Goal: Obtain resource: Download file/media

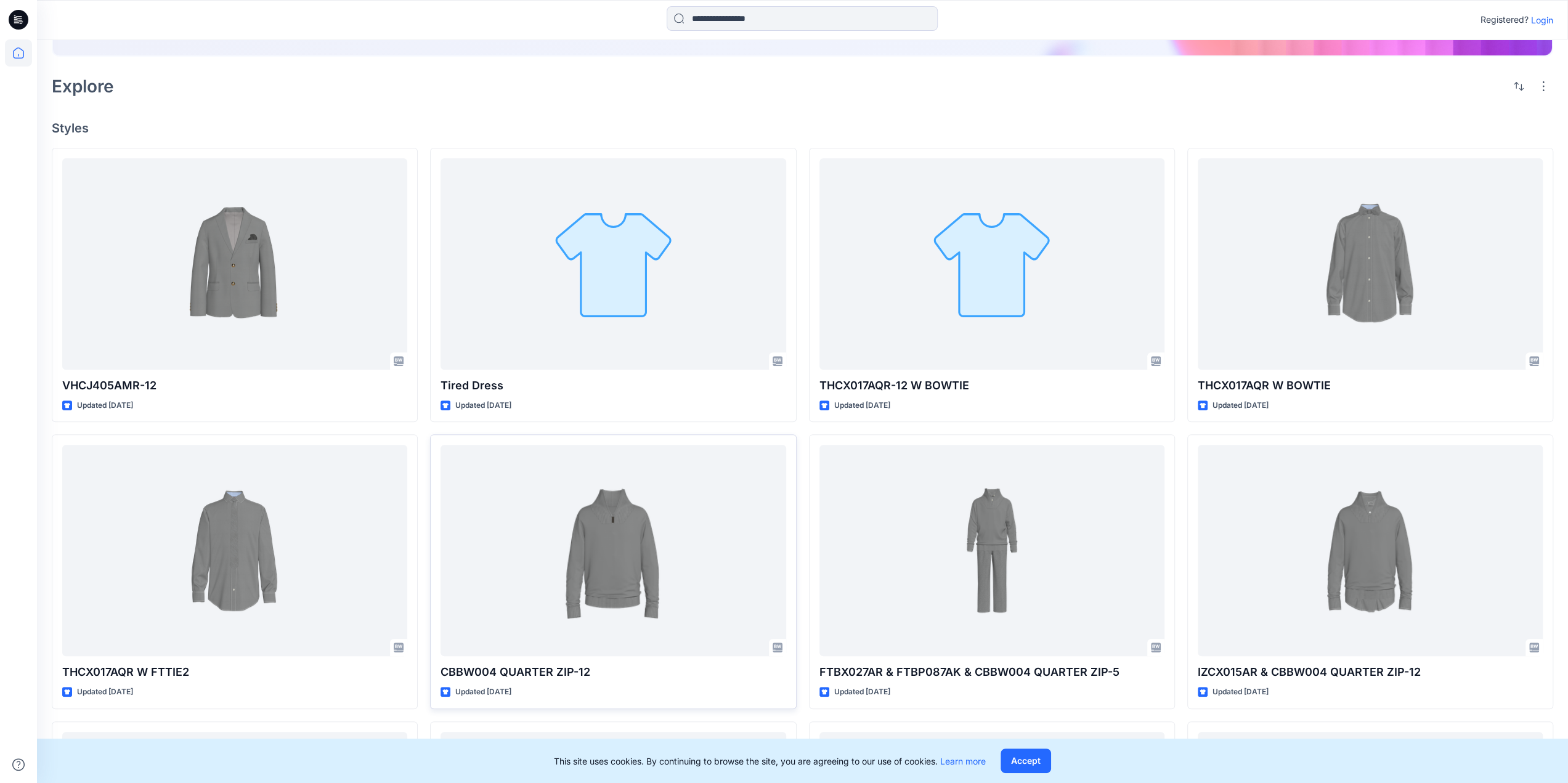
scroll to position [309, 0]
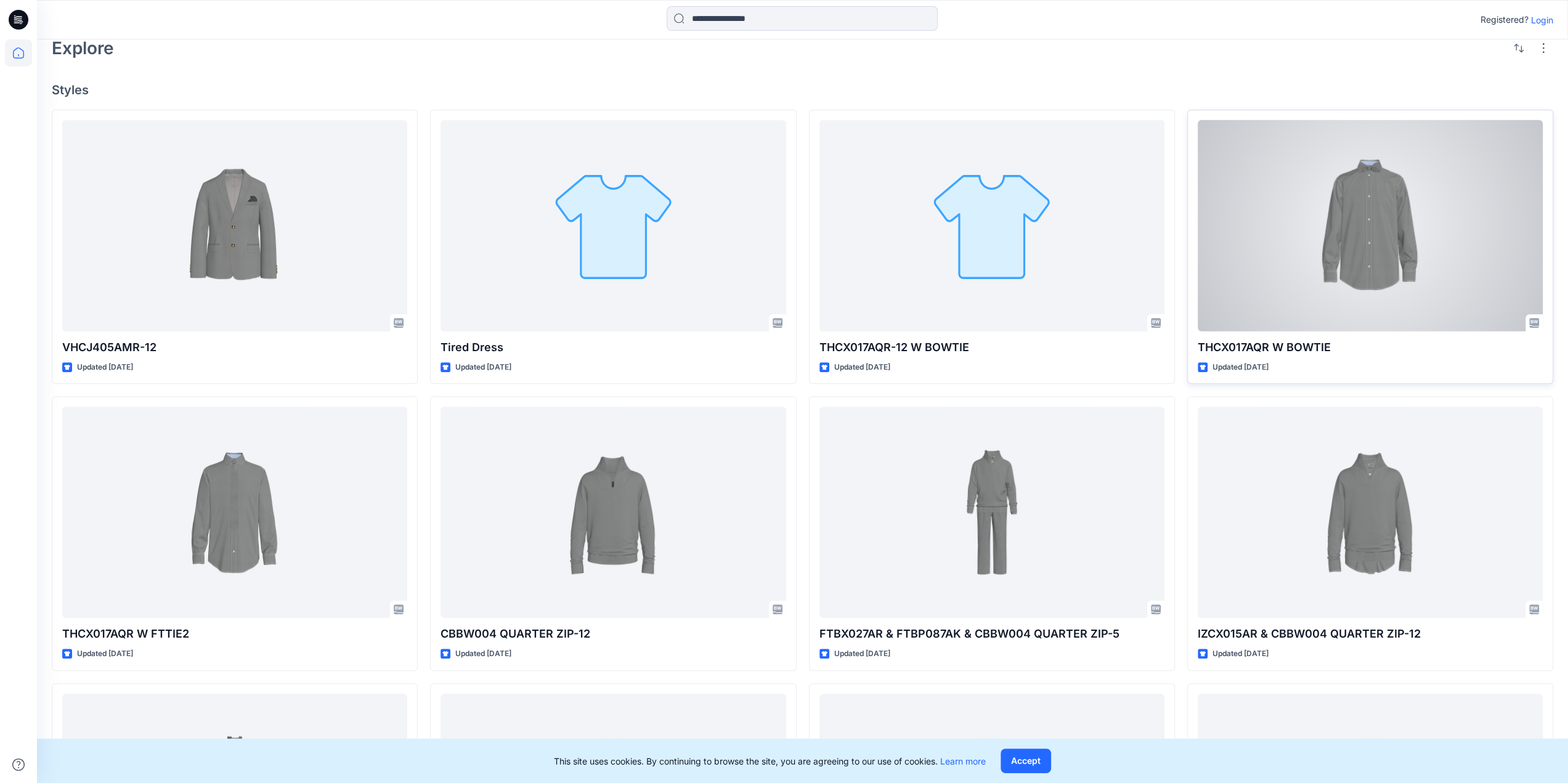
click at [1414, 228] on div at bounding box center [1370, 226] width 345 height 211
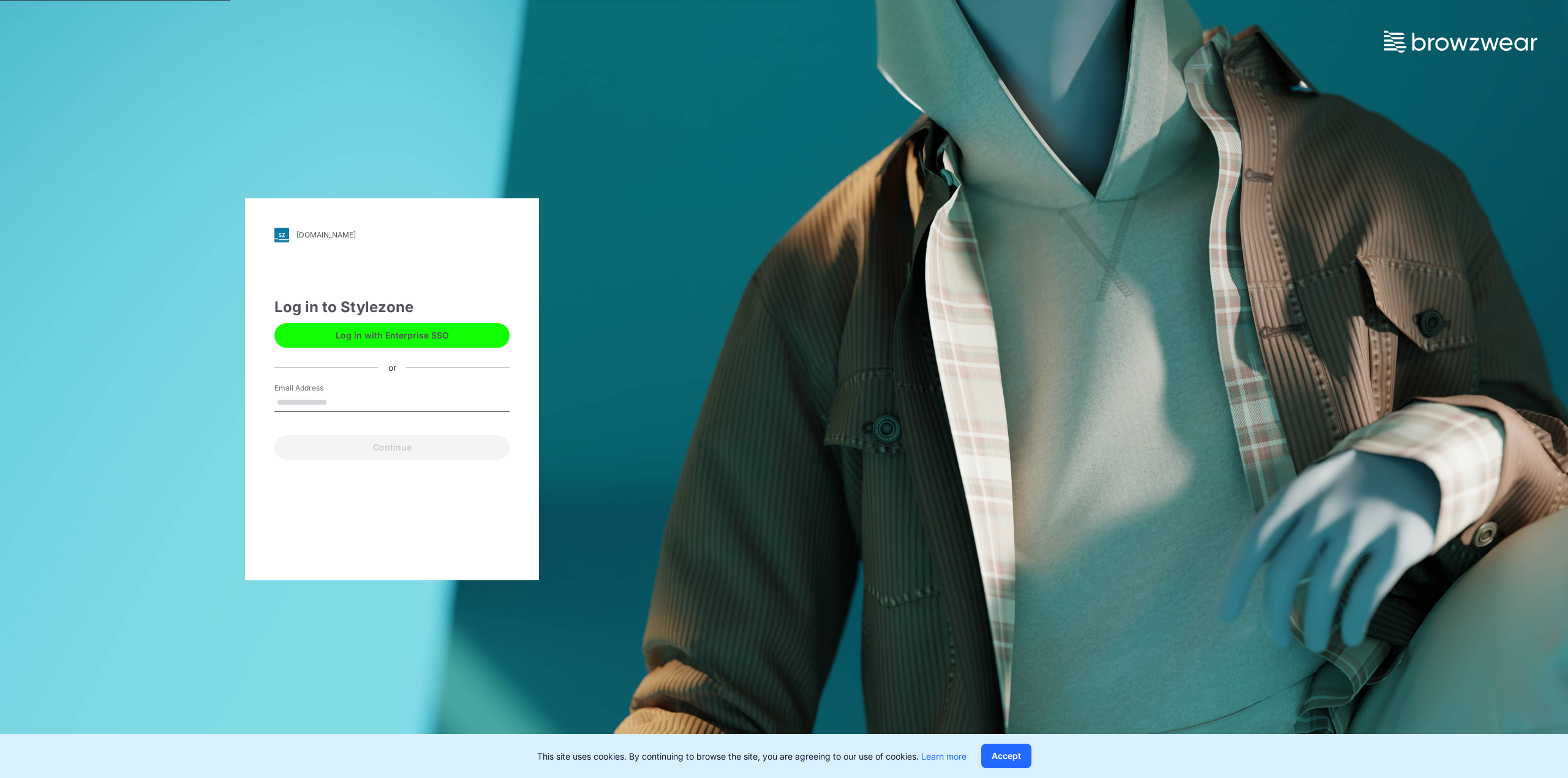
click at [343, 397] on input "Email Address" at bounding box center [391, 403] width 235 height 19
type input "**********"
click at [375, 447] on button "Continue" at bounding box center [391, 447] width 235 height 25
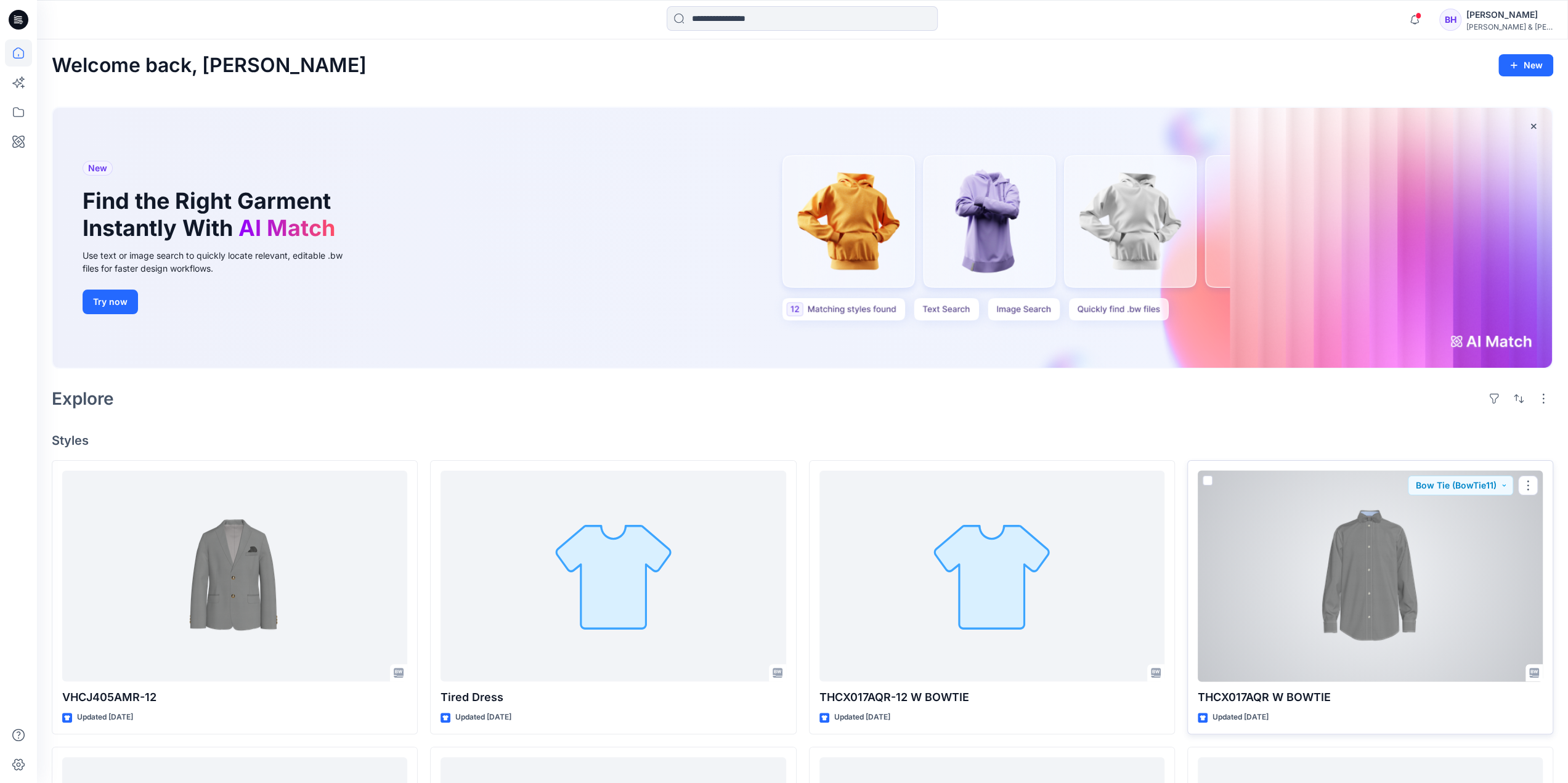
click at [1334, 604] on div at bounding box center [1370, 577] width 345 height 211
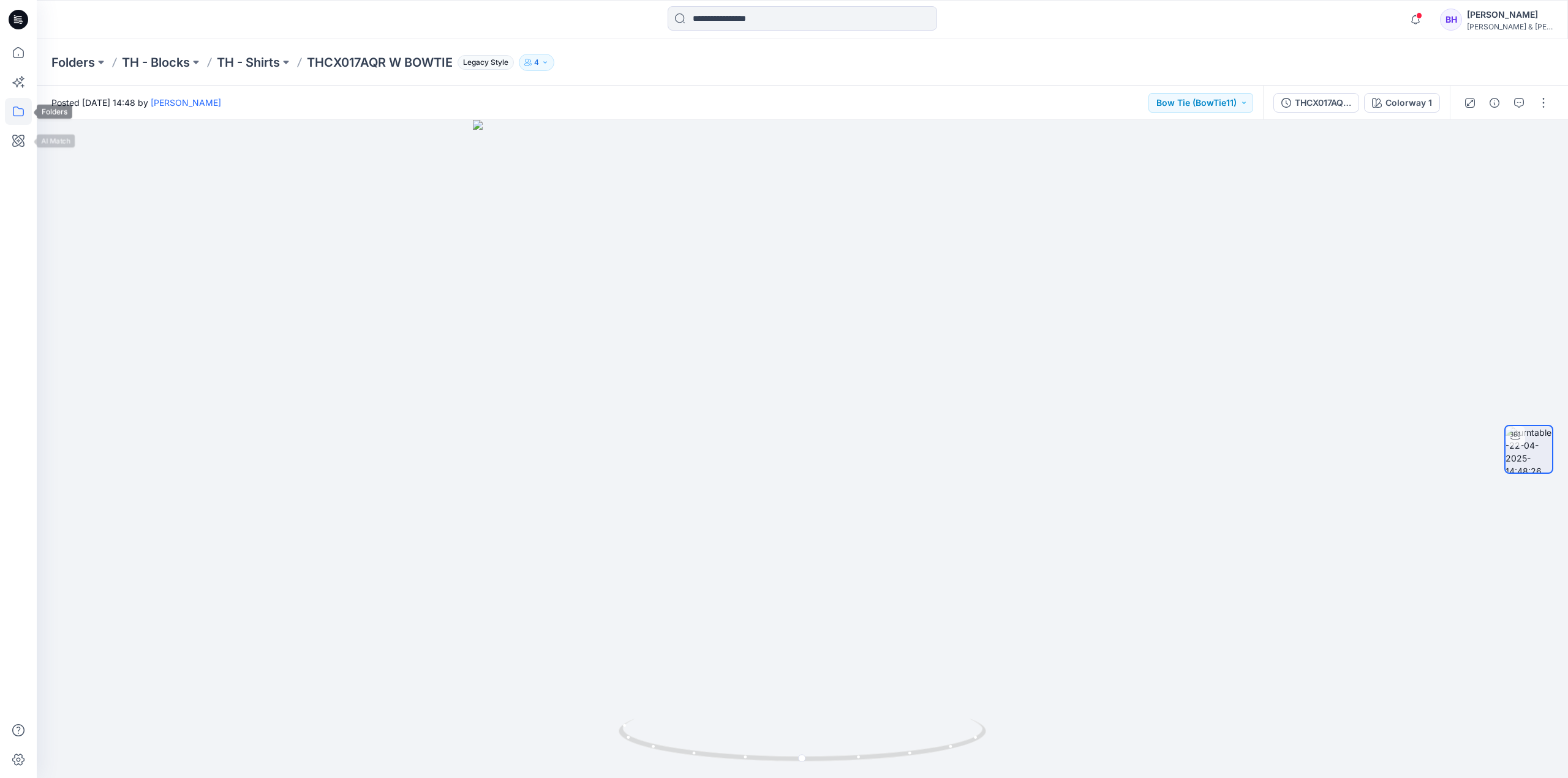
click at [15, 111] on icon at bounding box center [19, 112] width 27 height 27
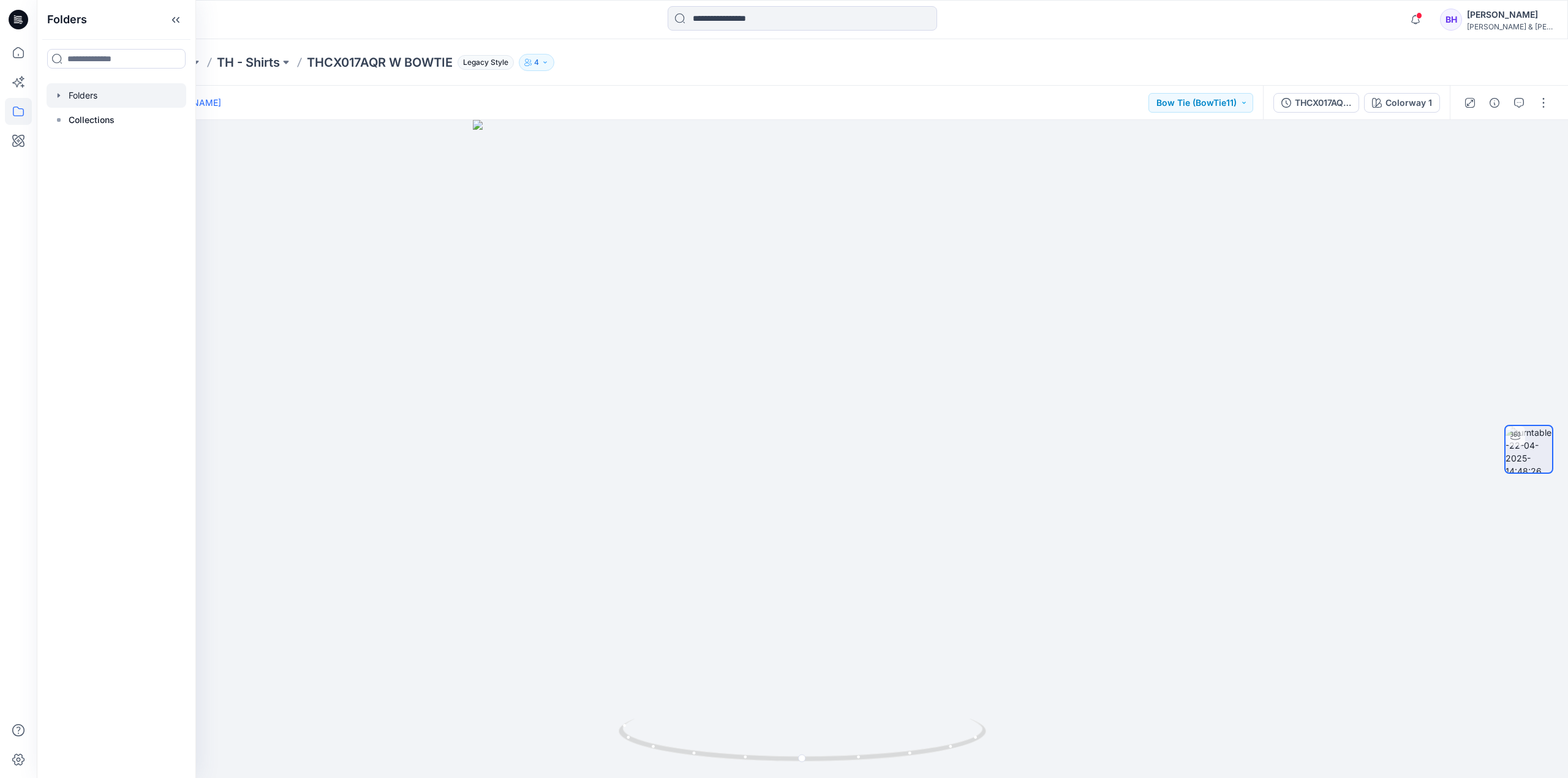
click at [69, 97] on div at bounding box center [115, 96] width 139 height 25
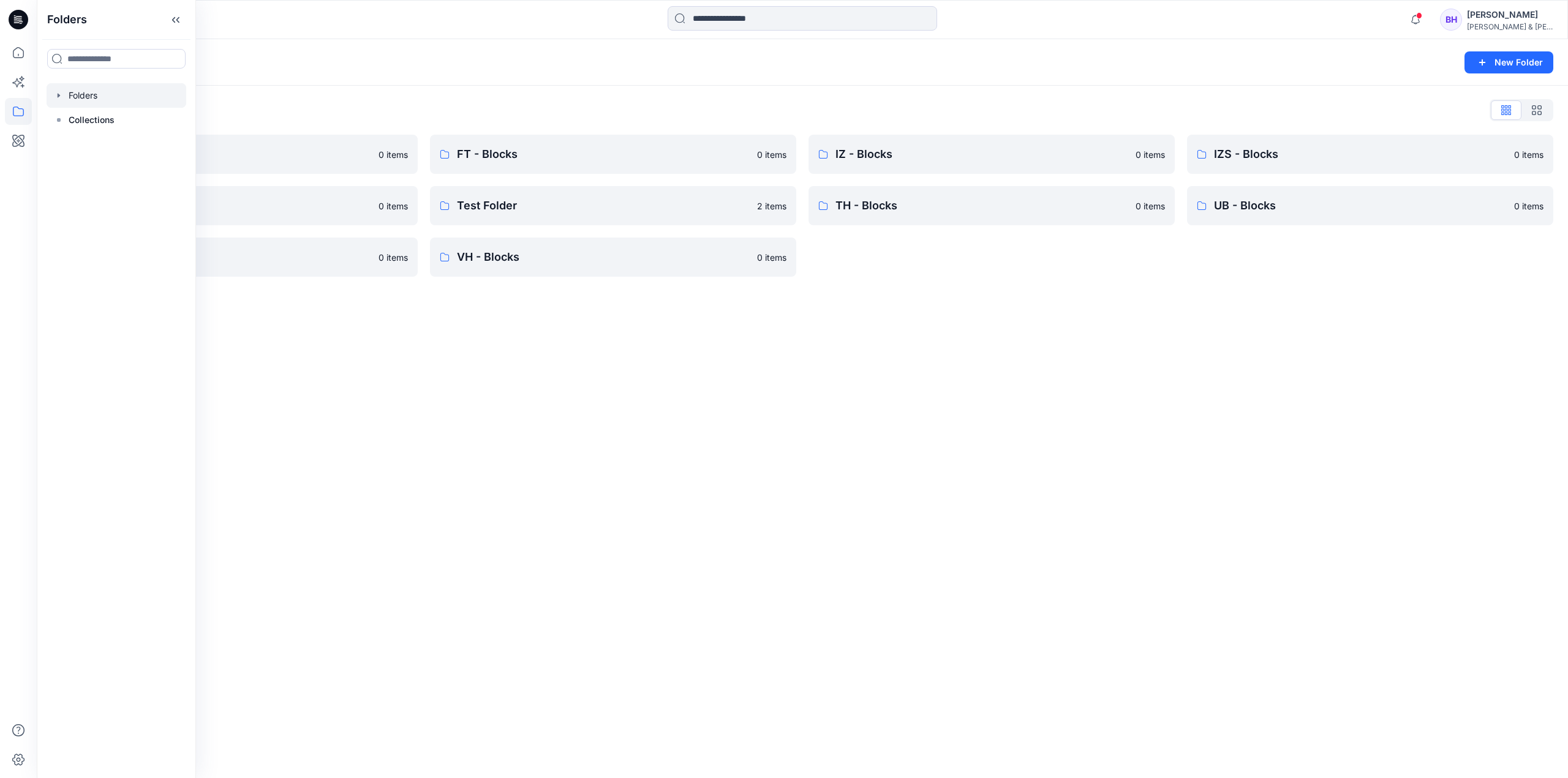
click at [380, 339] on div "Folders New Folder Folders List CK - Blocks 0 items NT - Blocks 0 items UG - Bl…" at bounding box center [802, 408] width 1531 height 739
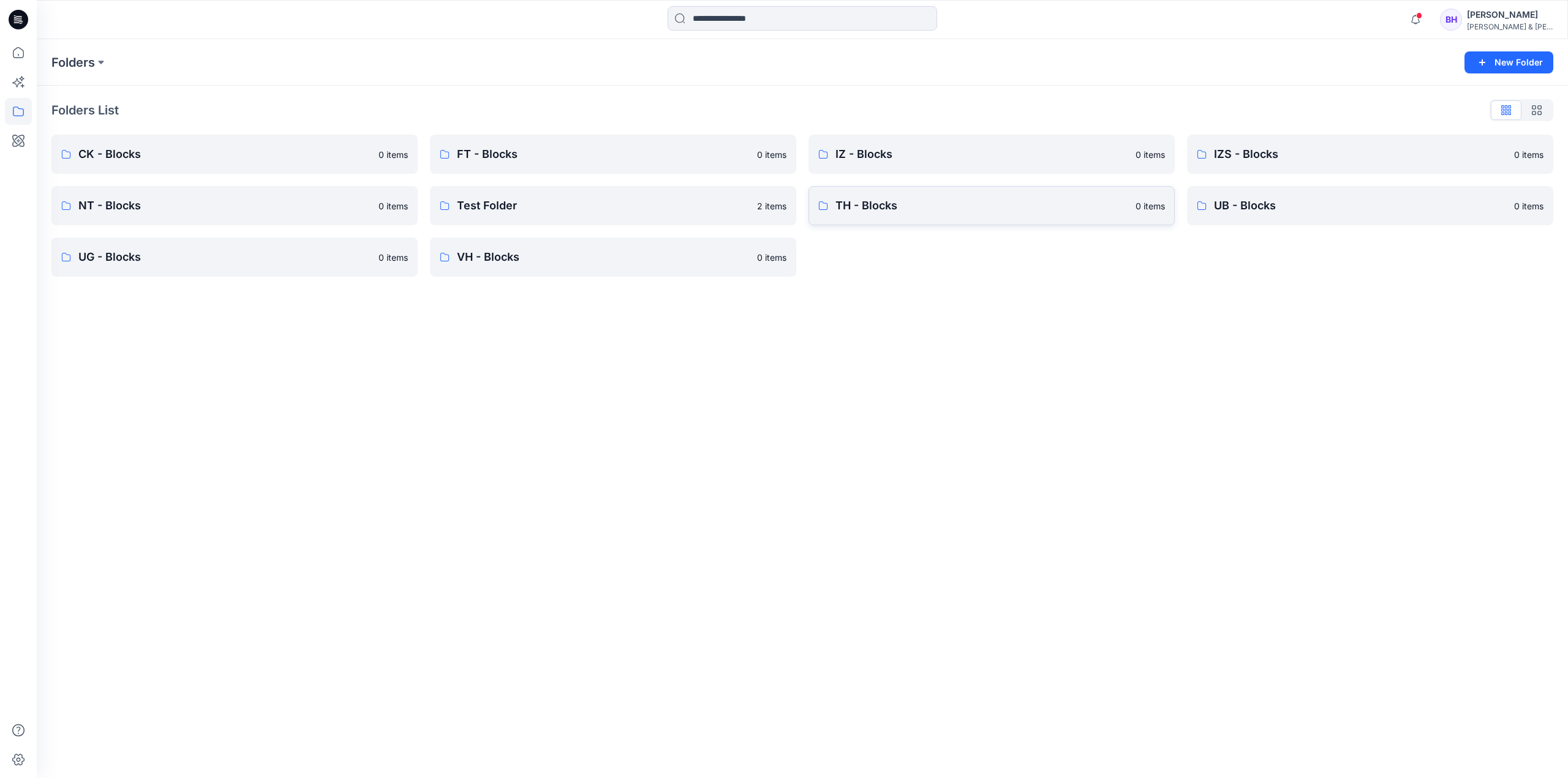
click at [868, 194] on link "TH - Blocks 0 items" at bounding box center [991, 206] width 366 height 39
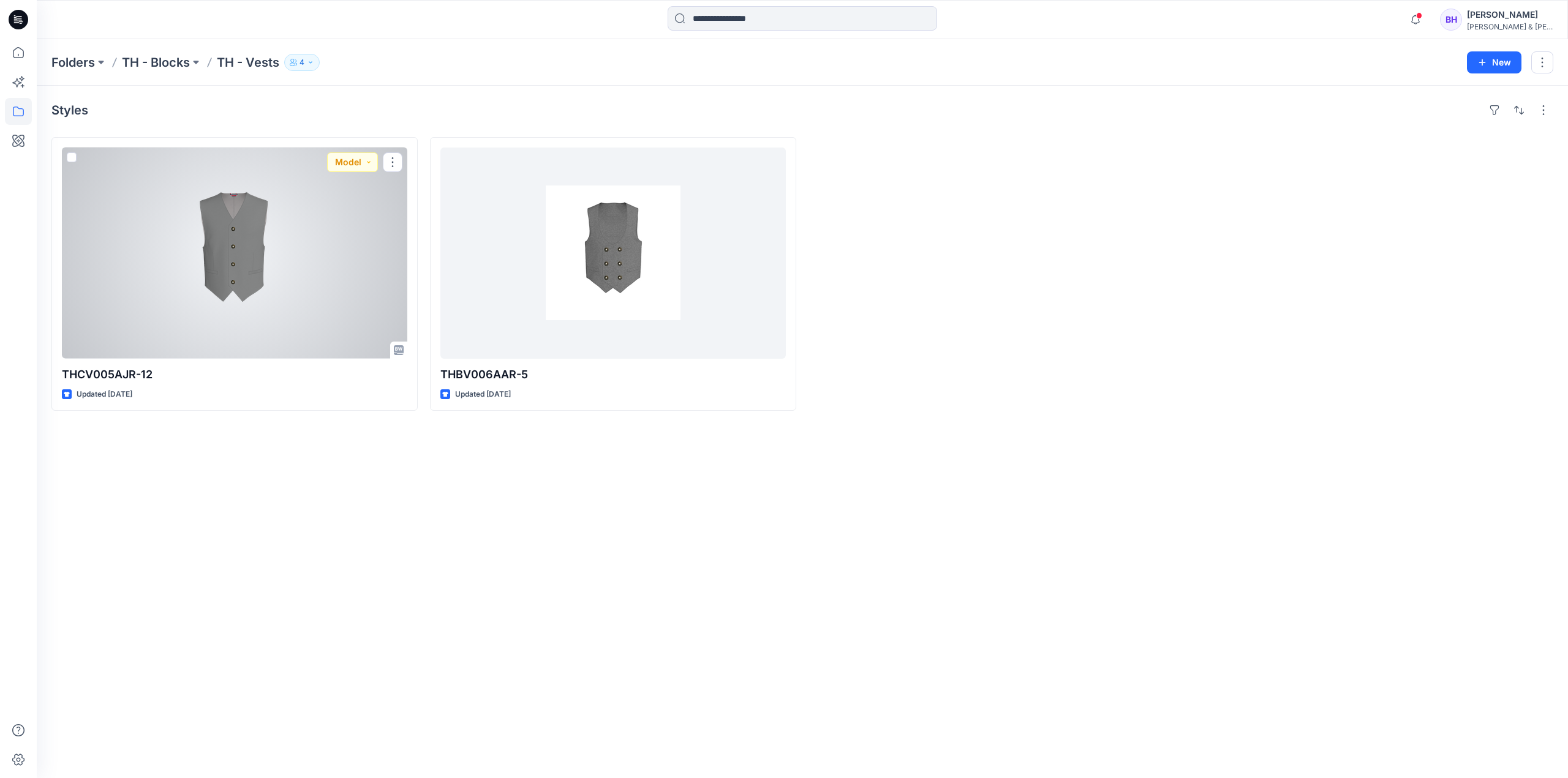
drag, startPoint x: 237, startPoint y: 233, endPoint x: 215, endPoint y: 227, distance: 22.8
click at [215, 227] on div at bounding box center [234, 253] width 345 height 211
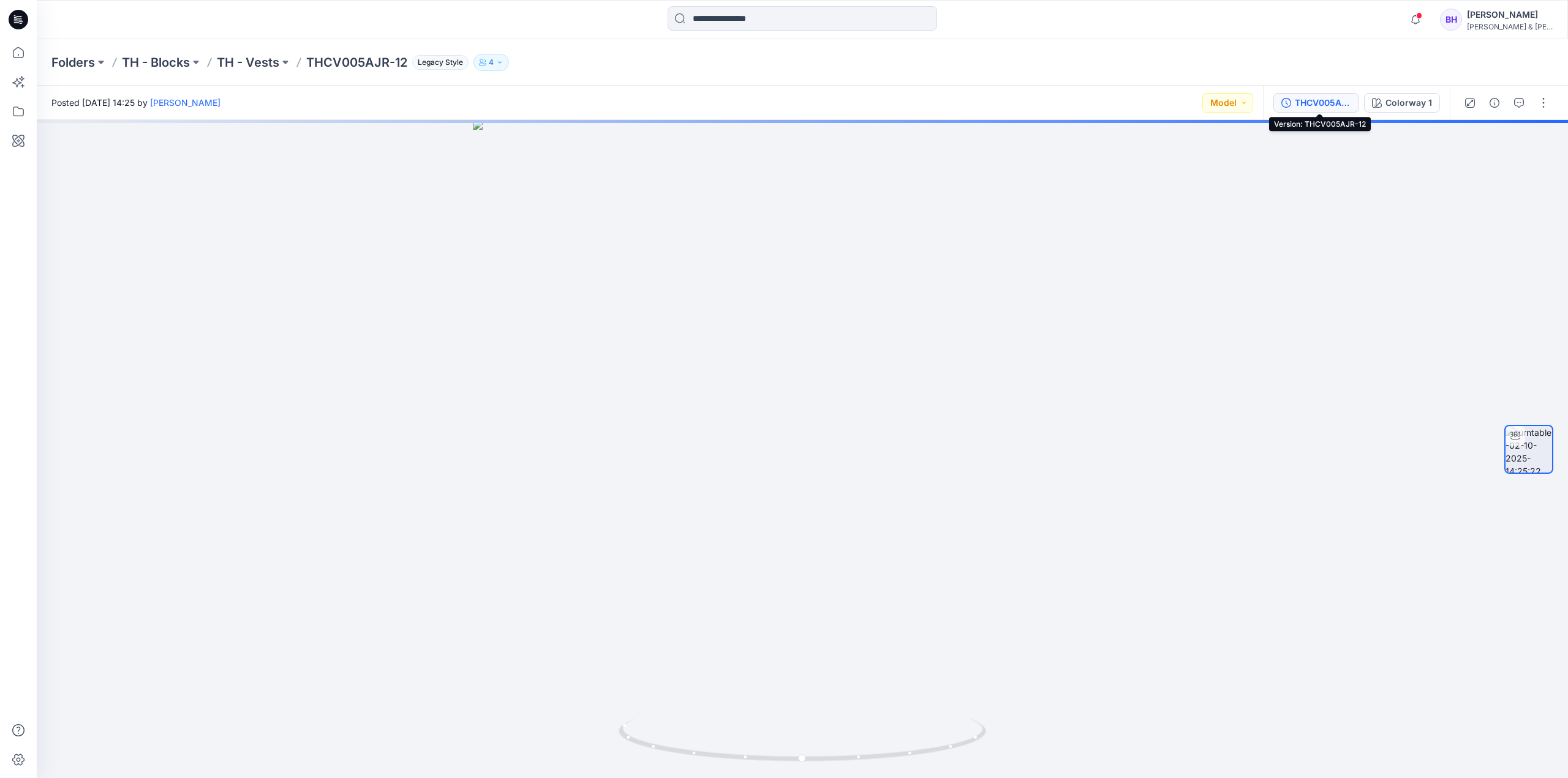
click at [1314, 102] on div "THCV005AJR-12" at bounding box center [1323, 103] width 56 height 14
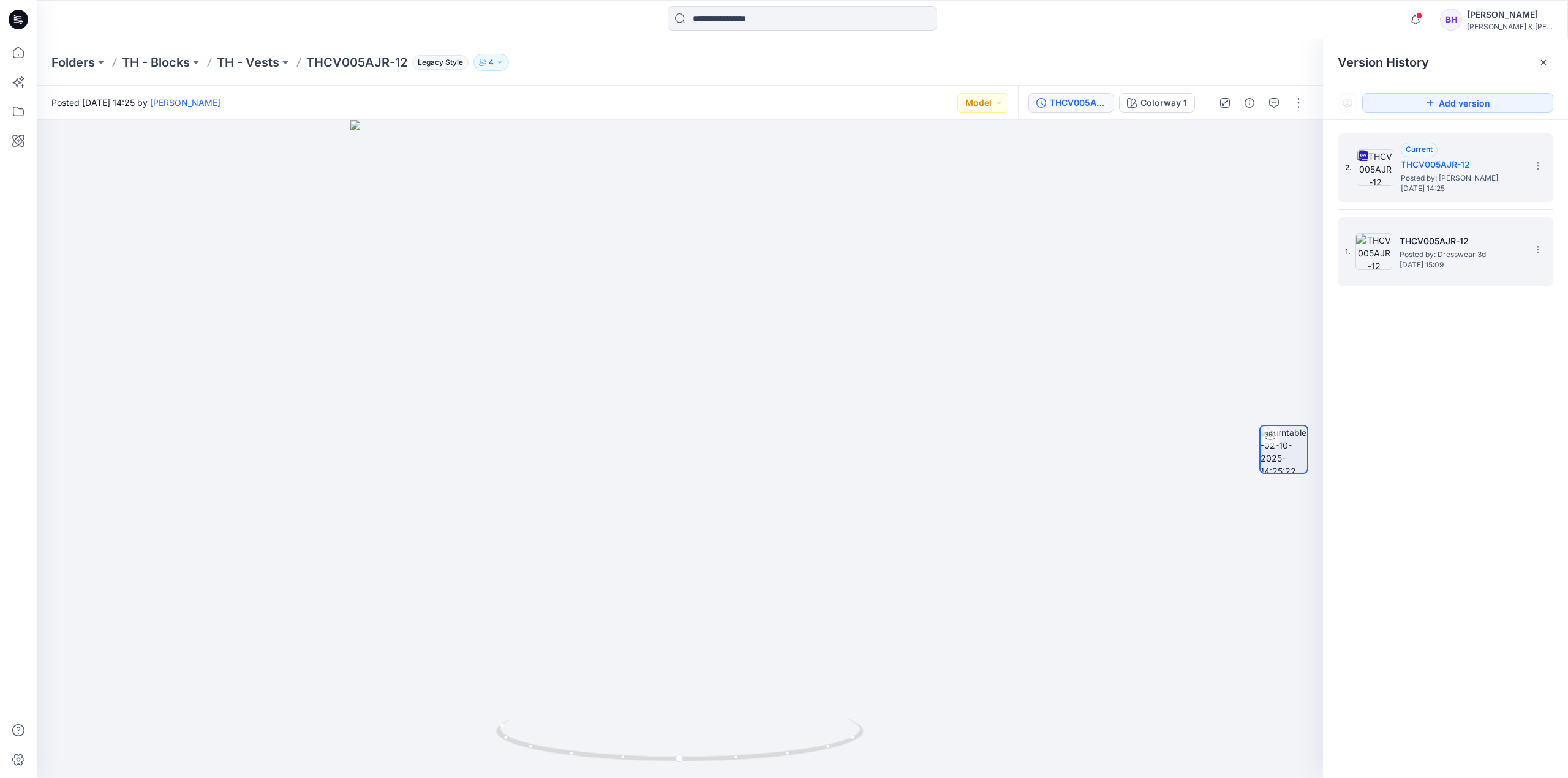
click at [1427, 247] on h5 "THCV005AJR-12" at bounding box center [1460, 241] width 122 height 15
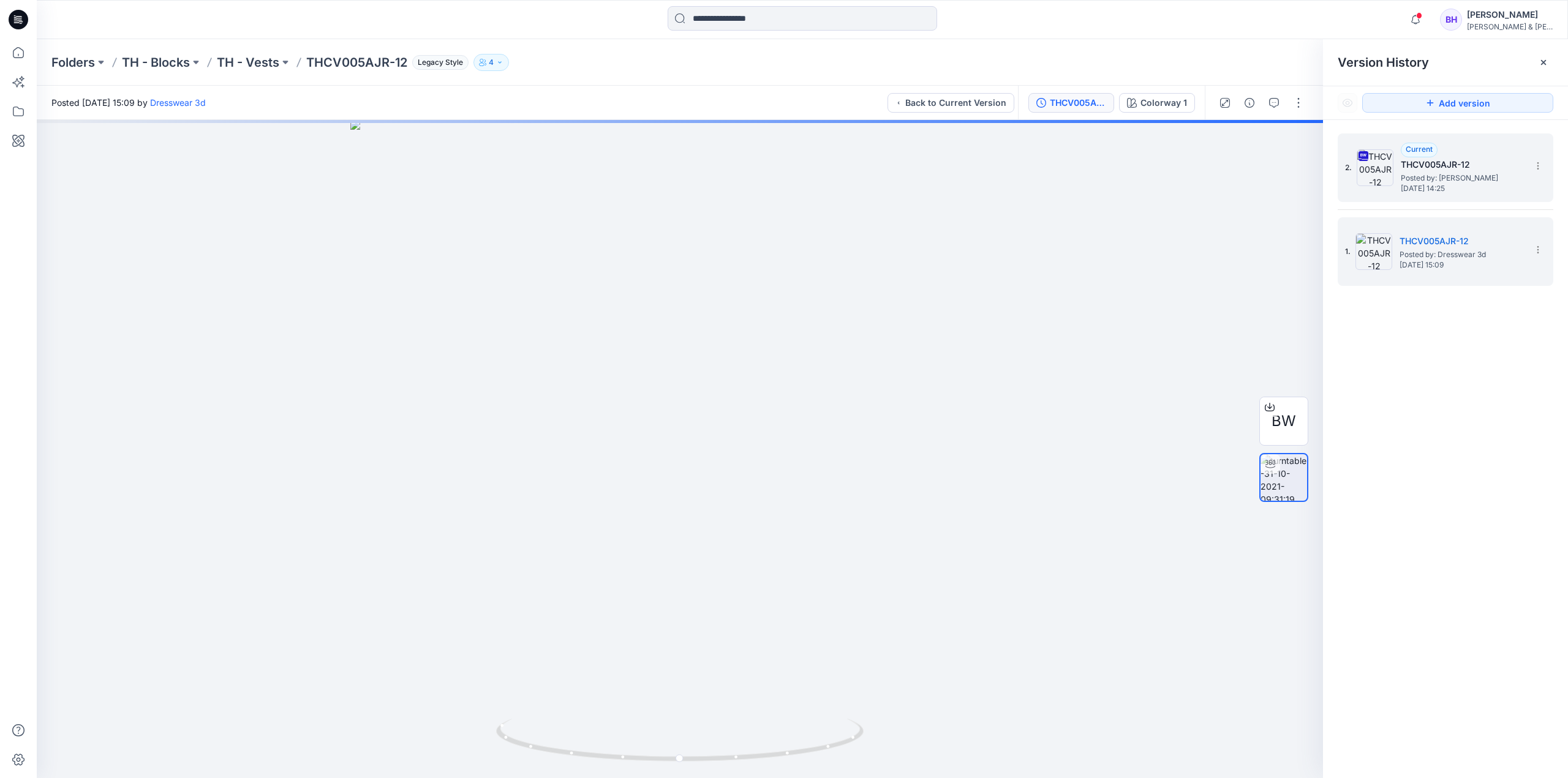
click at [1447, 167] on h5 "THCV005AJR-12" at bounding box center [1461, 164] width 122 height 15
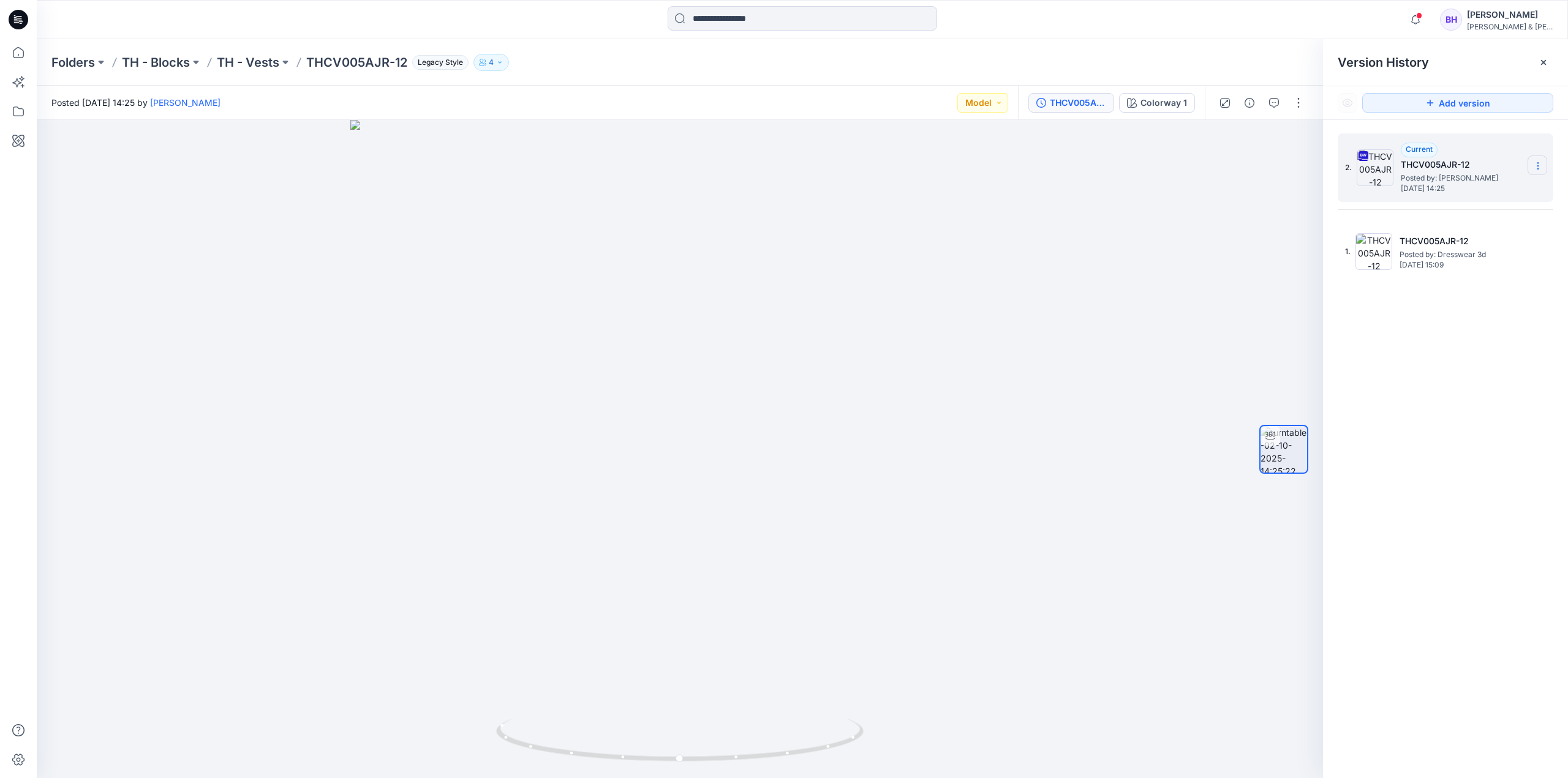
click at [1542, 167] on section at bounding box center [1536, 165] width 20 height 20
click at [1479, 188] on span "Download Source BW File" at bounding box center [1476, 190] width 102 height 15
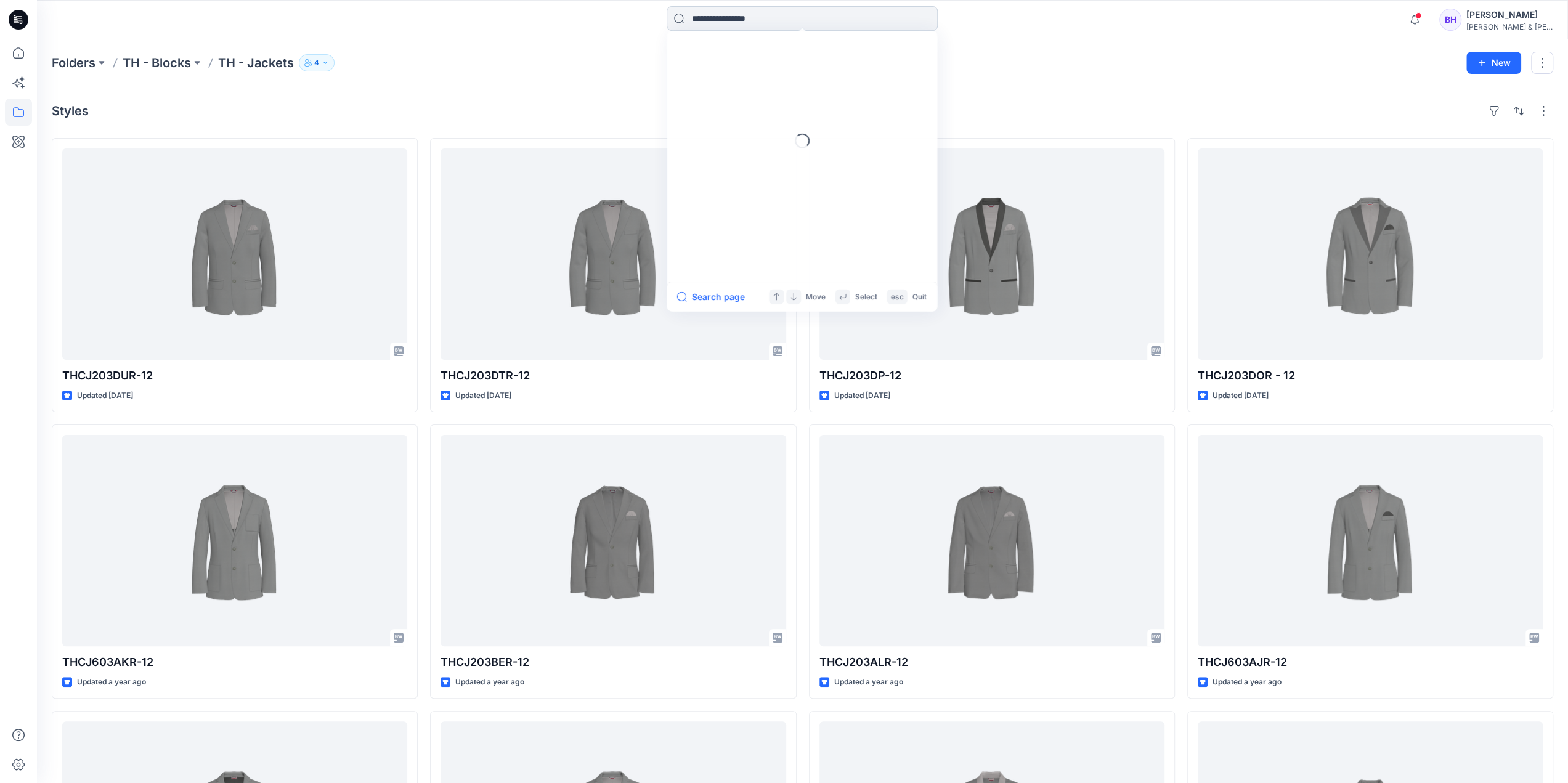
click at [705, 14] on input at bounding box center [802, 18] width 271 height 25
click at [562, 70] on div "Folders TH - Blocks TH - Jackets 4 New" at bounding box center [802, 63] width 1531 height 46
drag, startPoint x: 730, startPoint y: 19, endPoint x: 650, endPoint y: 19, distance: 80.0
click at [650, 19] on div "********* Sorry, no matches were found Double check your search for any typos o…" at bounding box center [802, 20] width 766 height 28
type input "**"
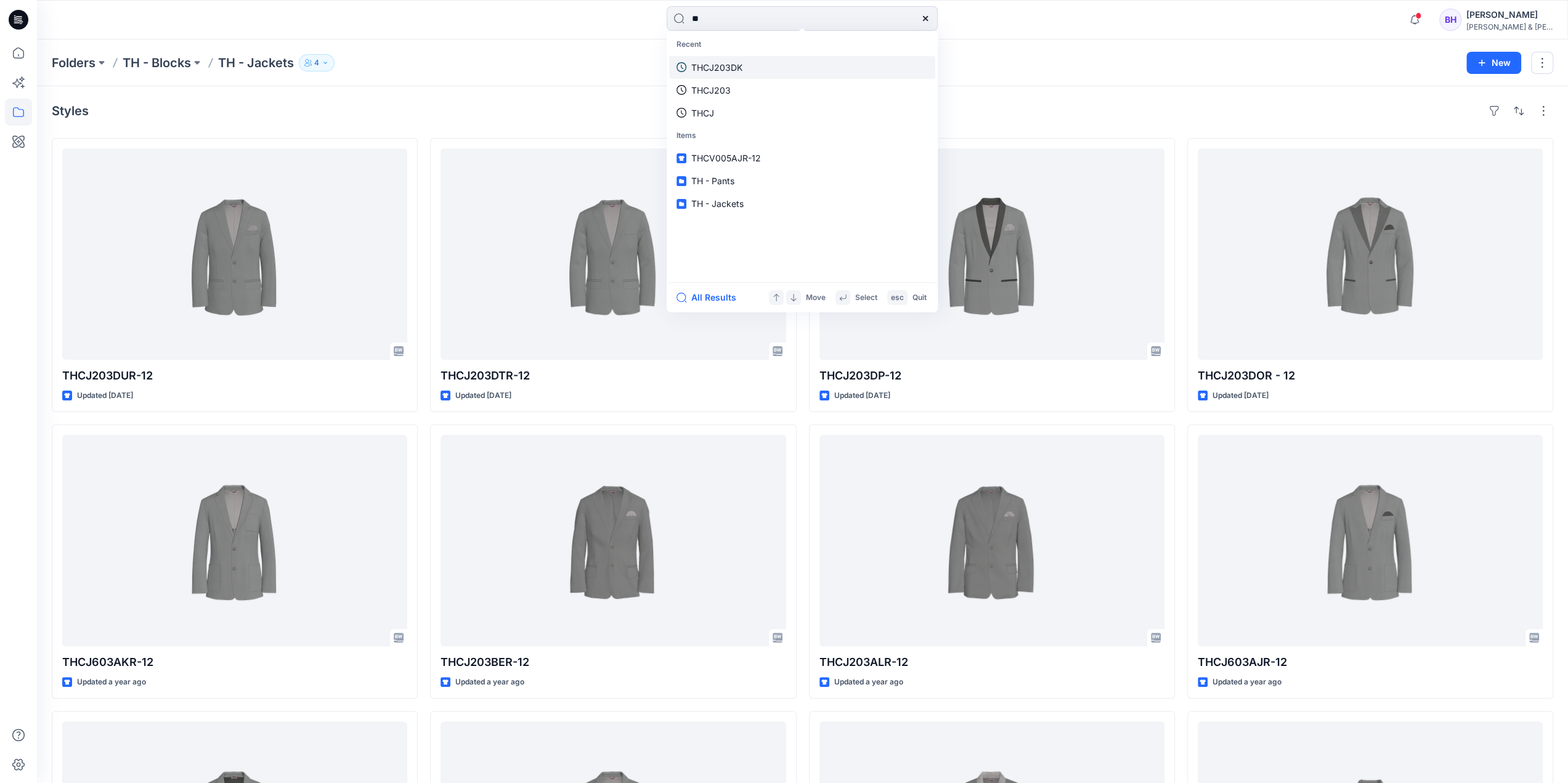
click at [712, 68] on p "THCJ203DK" at bounding box center [717, 67] width 52 height 13
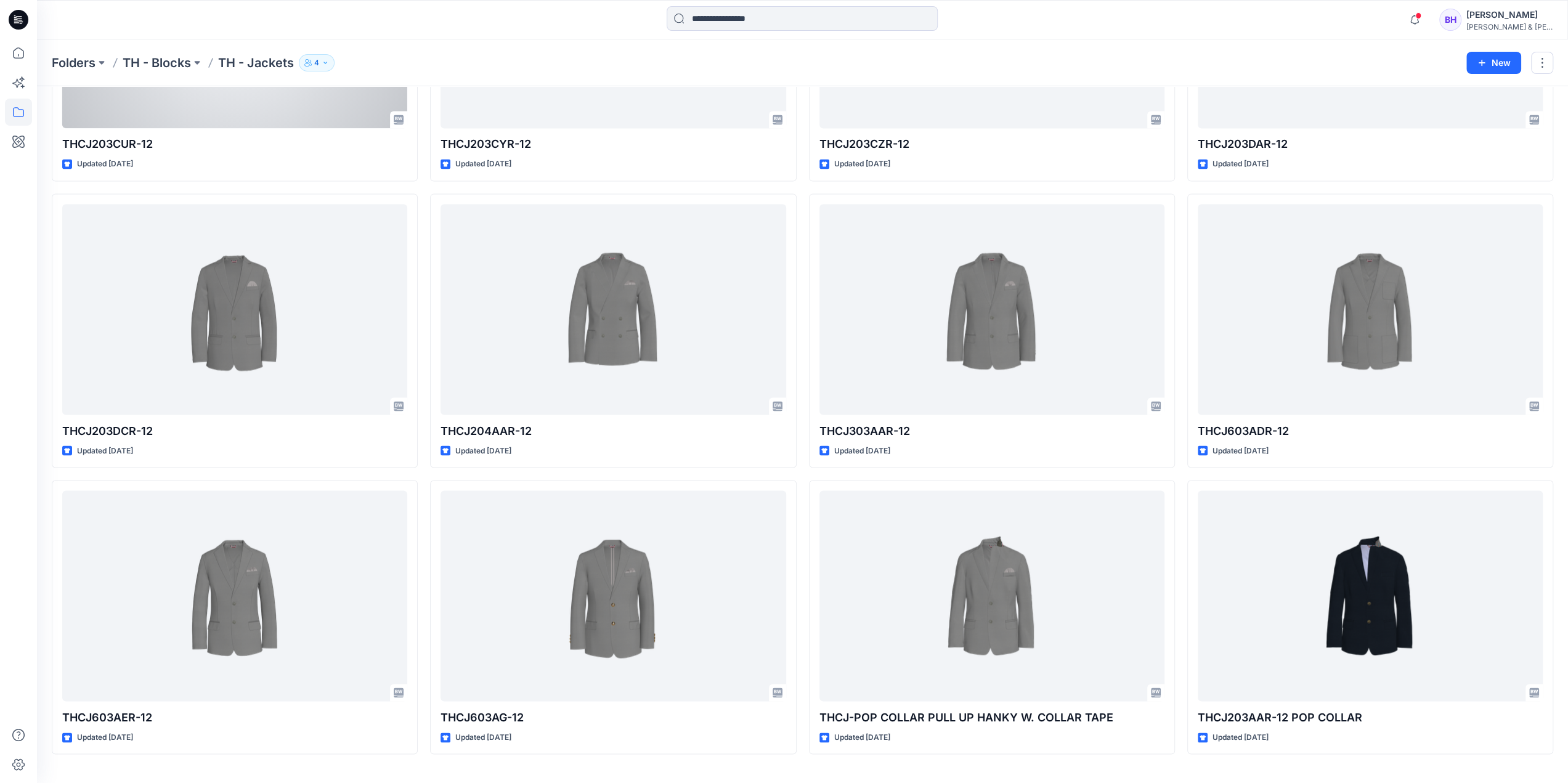
scroll to position [1979, 0]
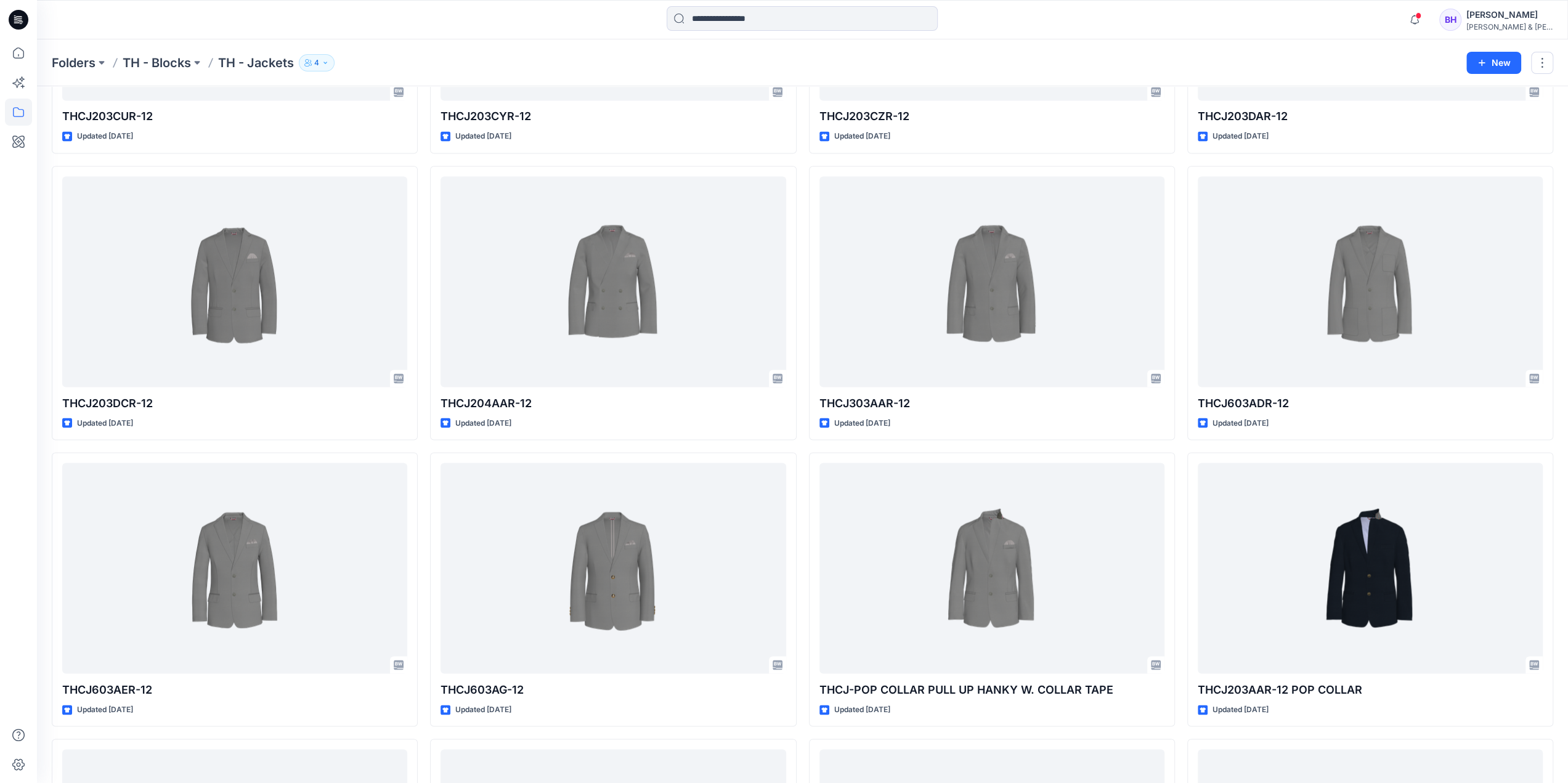
click at [1010, 61] on div "Folders TH - Blocks TH - Jackets 4" at bounding box center [754, 63] width 1406 height 17
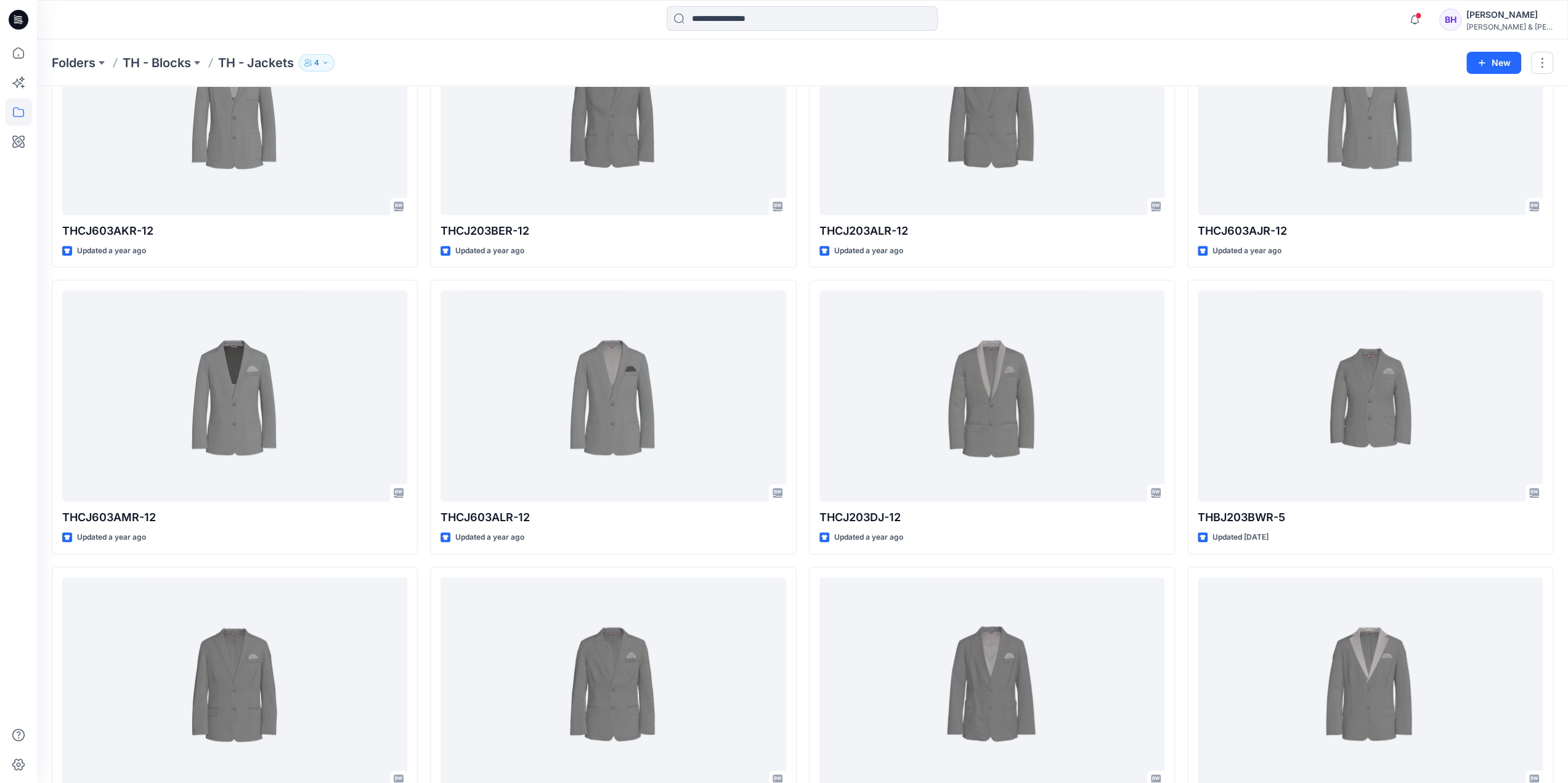
scroll to position [0, 0]
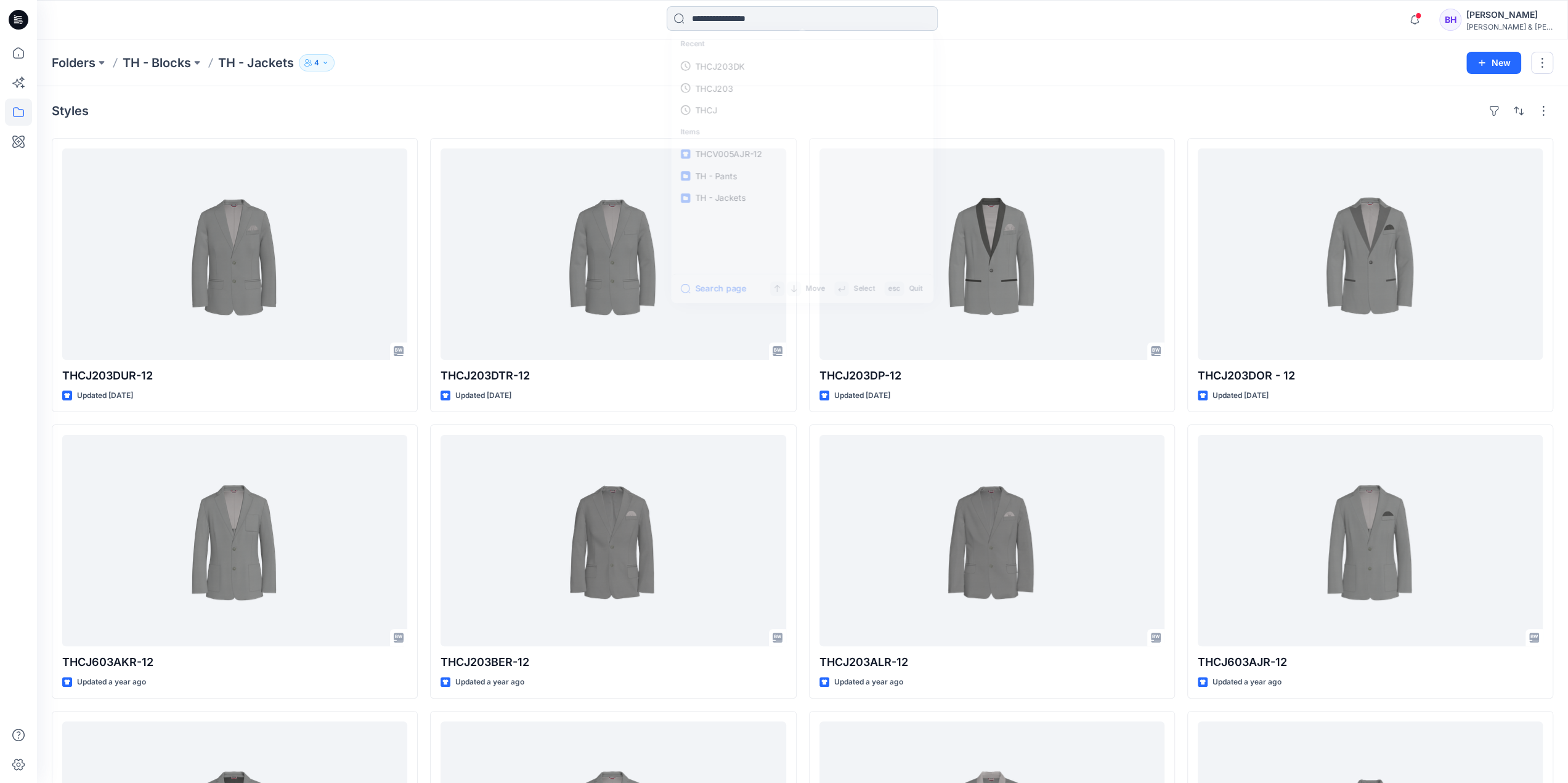
click at [784, 10] on input at bounding box center [802, 18] width 271 height 25
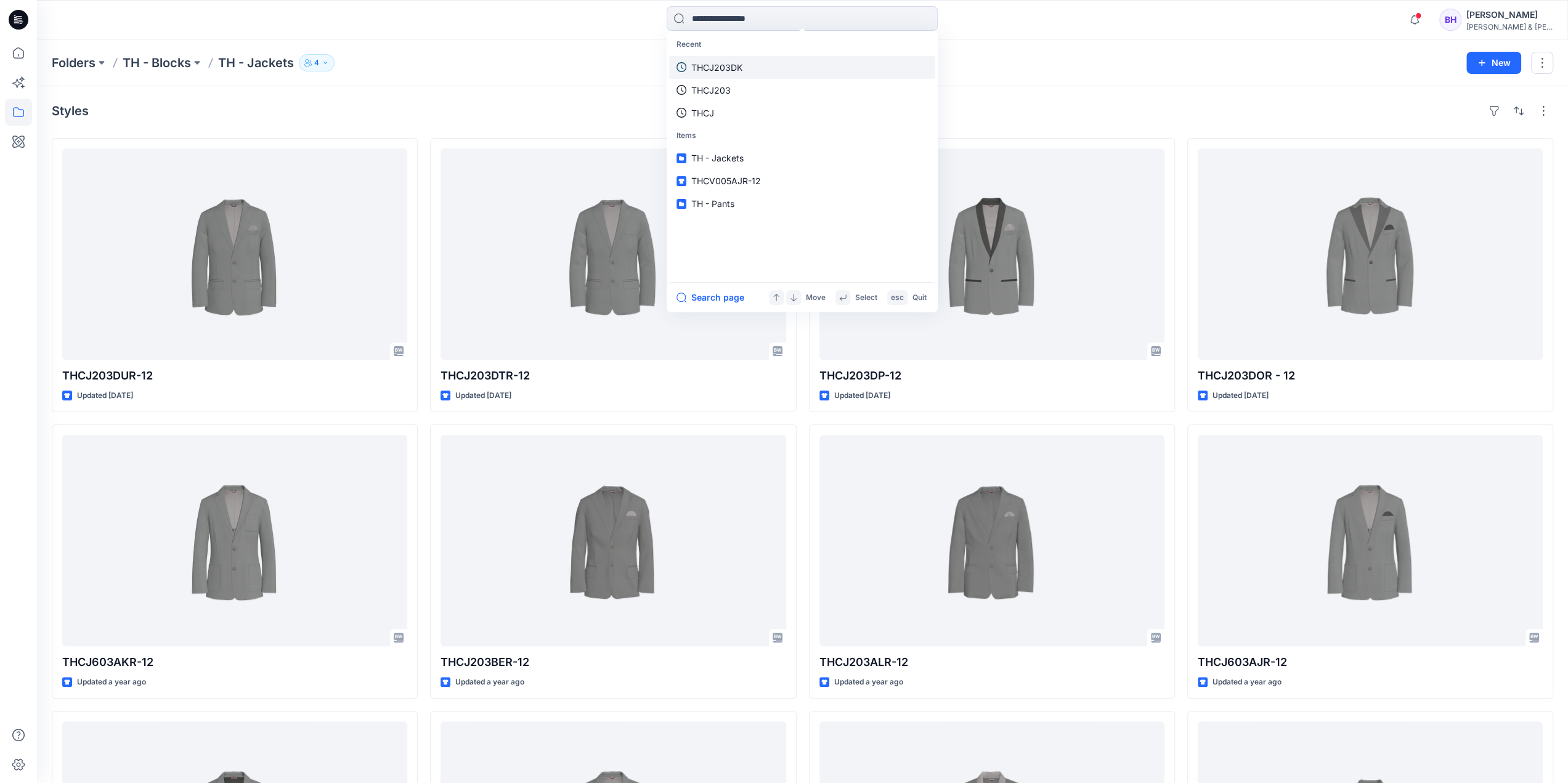
click at [739, 69] on p "THCJ203DK" at bounding box center [717, 67] width 52 height 13
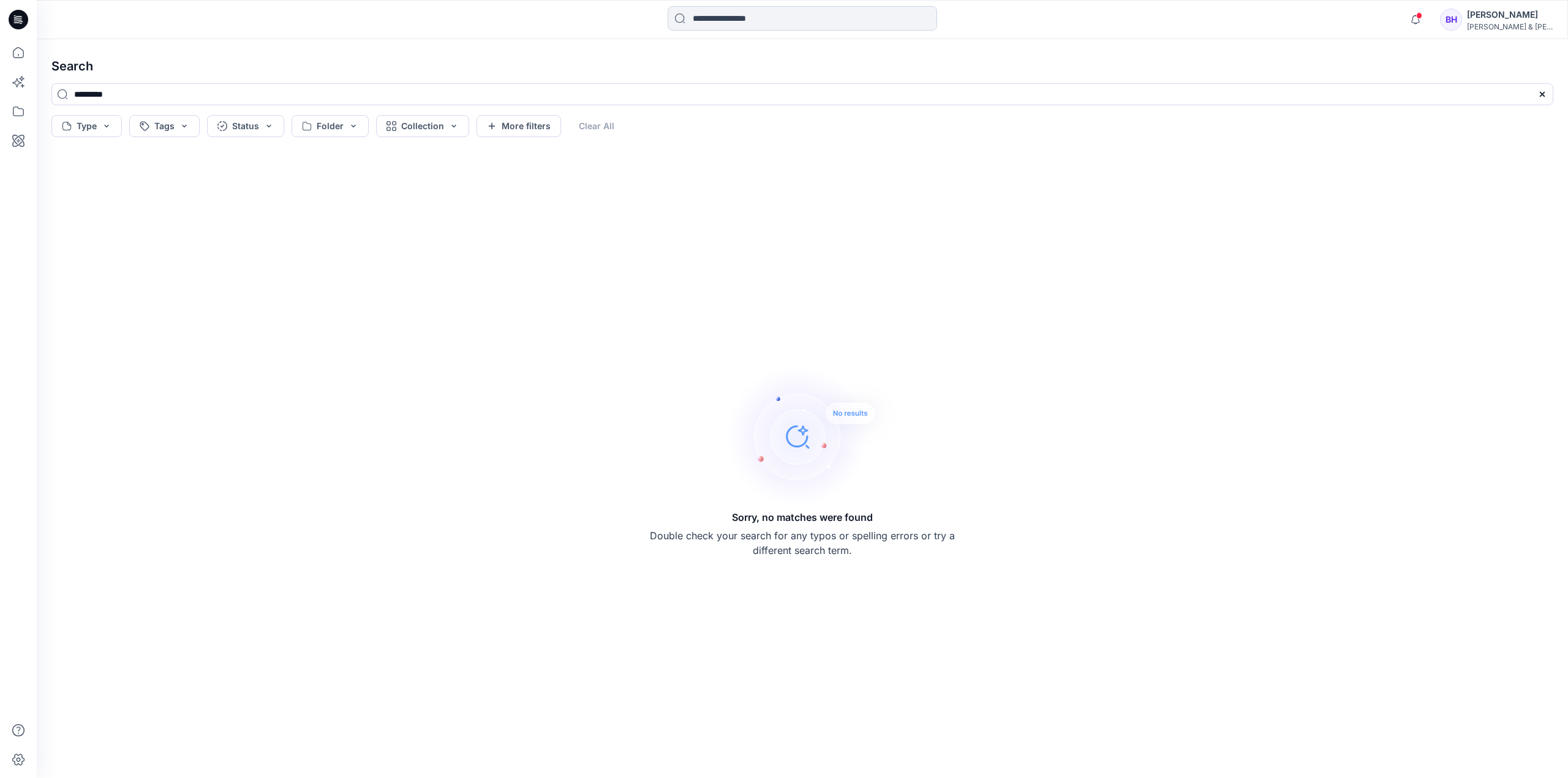
click at [774, 21] on input at bounding box center [802, 18] width 269 height 25
type input "*********"
click at [742, 67] on mark "THCJ203DG" at bounding box center [719, 67] width 56 height 14
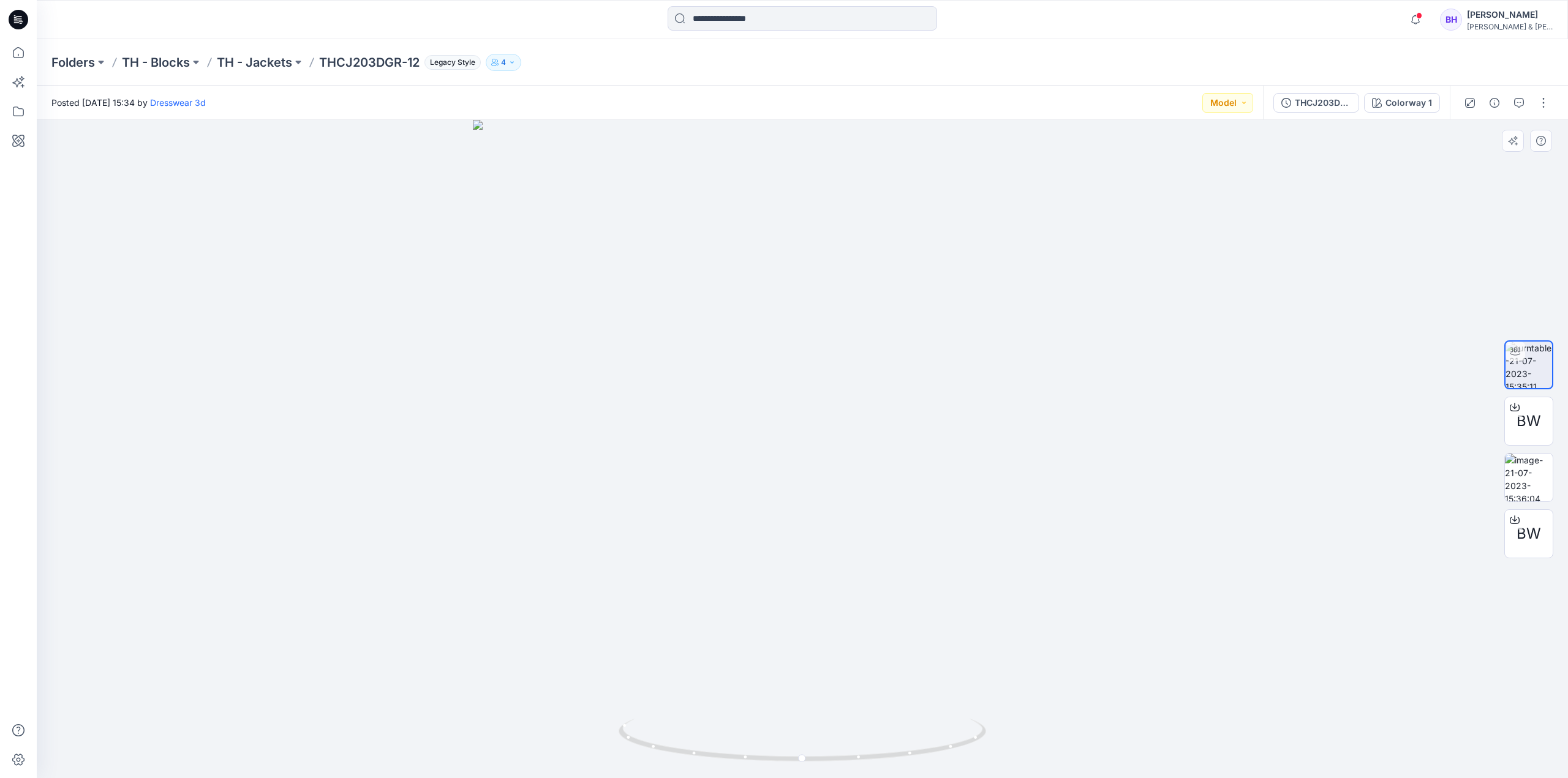
click at [1200, 547] on div at bounding box center [802, 449] width 1531 height 658
drag, startPoint x: 942, startPoint y: 755, endPoint x: 968, endPoint y: 752, distance: 26.2
click at [968, 752] on icon at bounding box center [804, 742] width 371 height 46
drag, startPoint x: 953, startPoint y: 749, endPoint x: 933, endPoint y: 750, distance: 20.0
click at [933, 750] on icon at bounding box center [804, 742] width 371 height 46
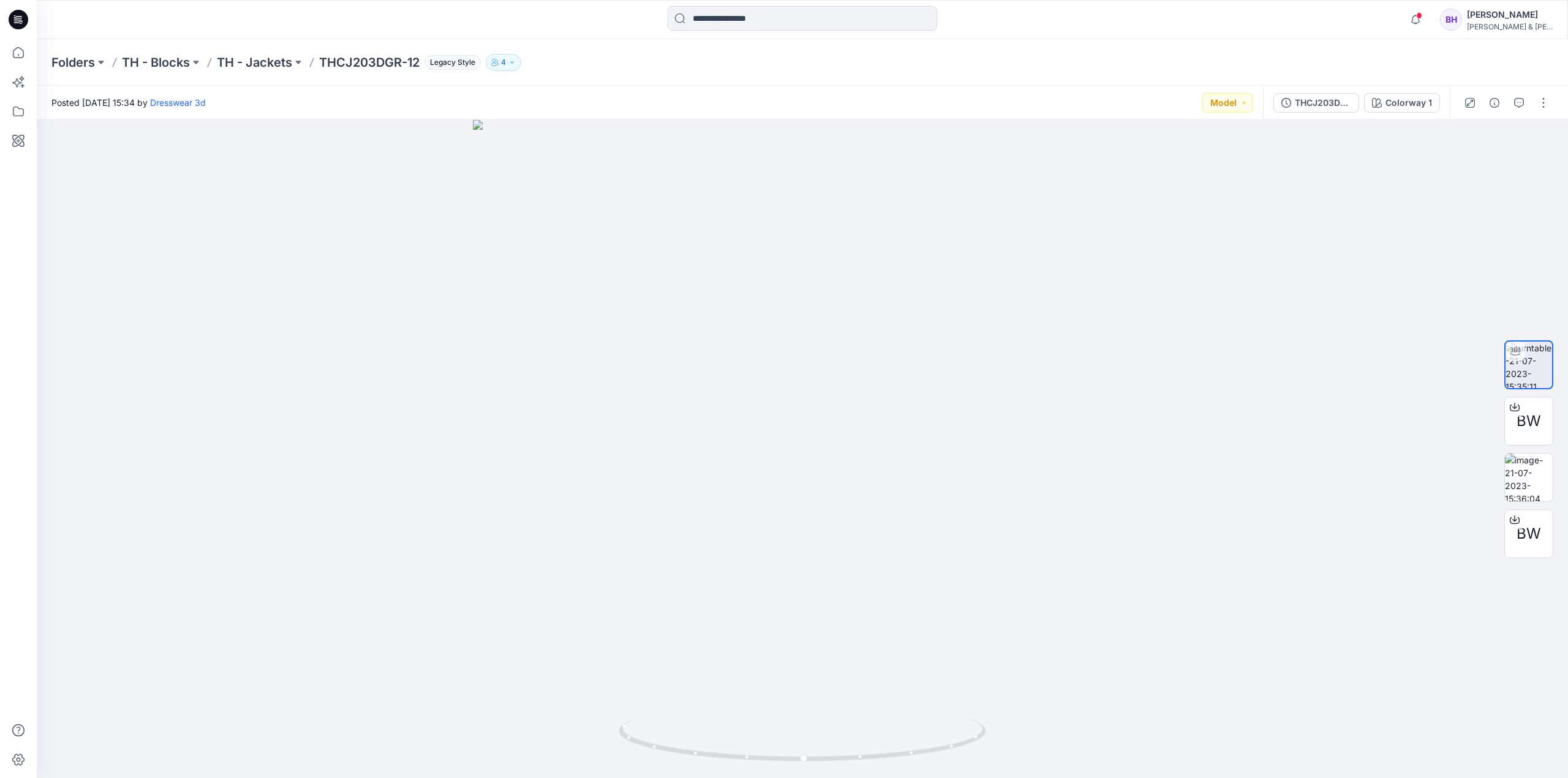
click at [1059, 20] on div at bounding box center [802, 20] width 765 height 27
click at [1518, 418] on span "BW" at bounding box center [1528, 421] width 25 height 22
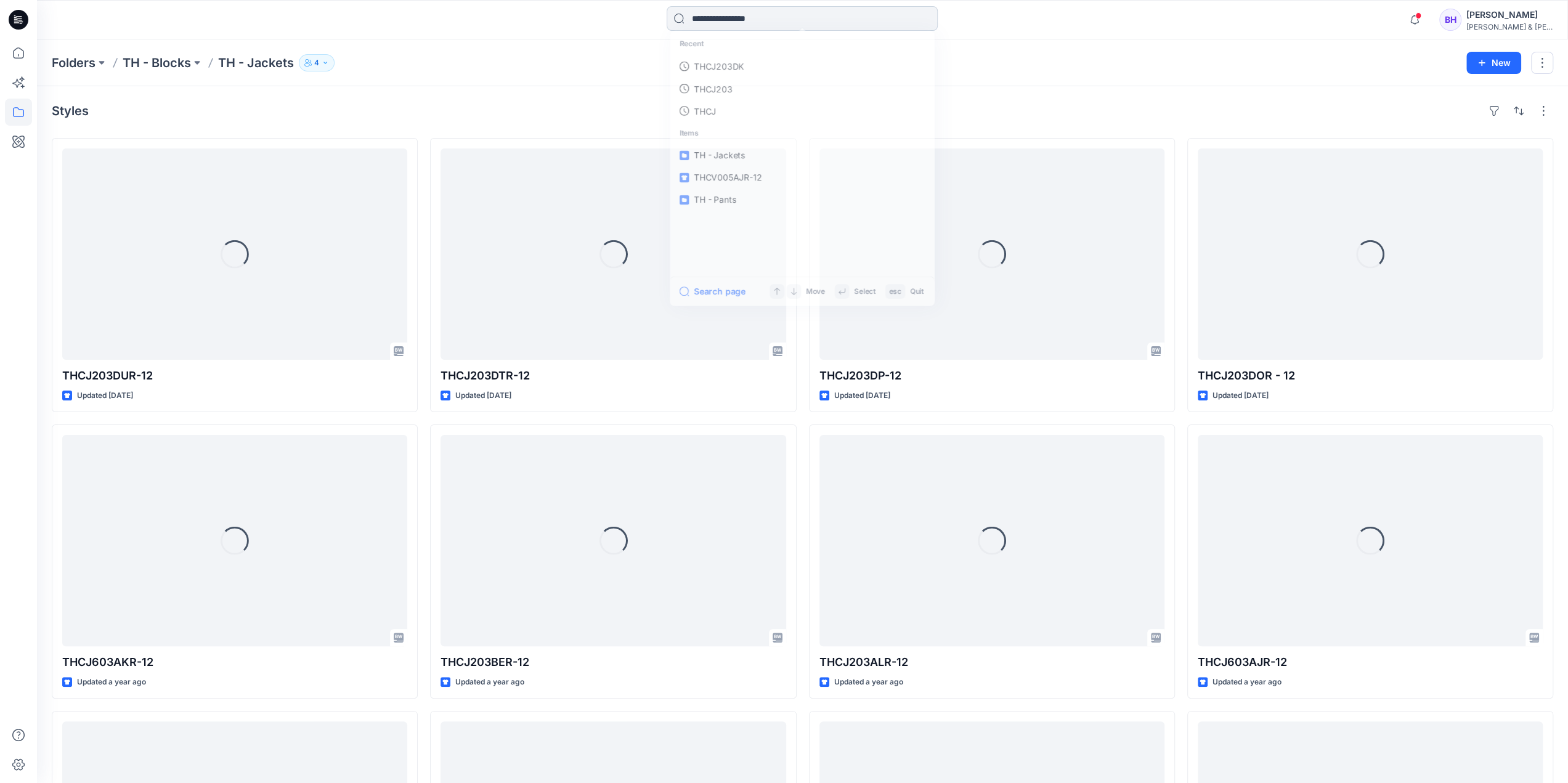
click at [813, 11] on input at bounding box center [802, 18] width 271 height 25
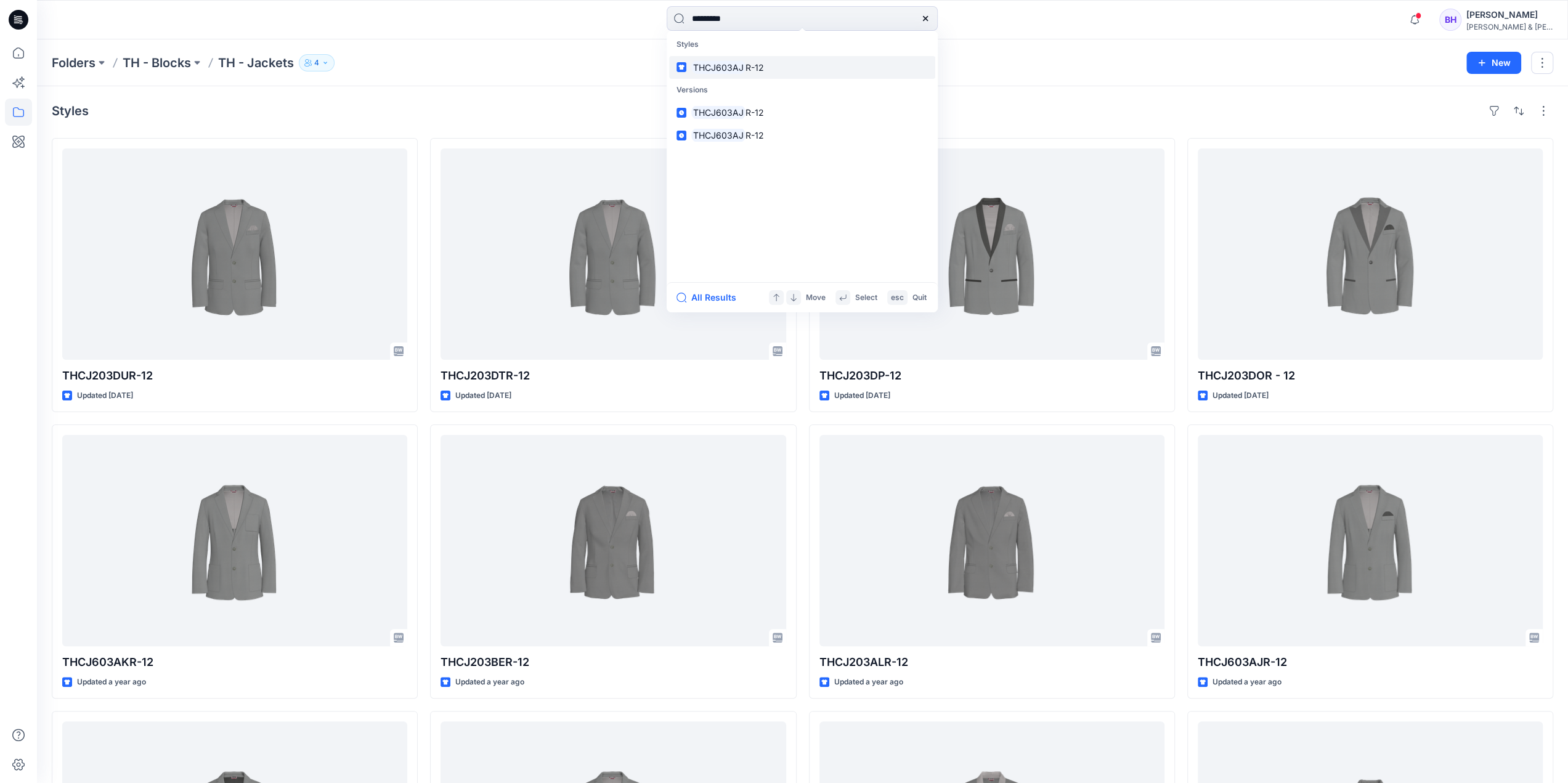
type input "*********"
click at [732, 66] on mark "THCJ603AJ" at bounding box center [718, 67] width 54 height 14
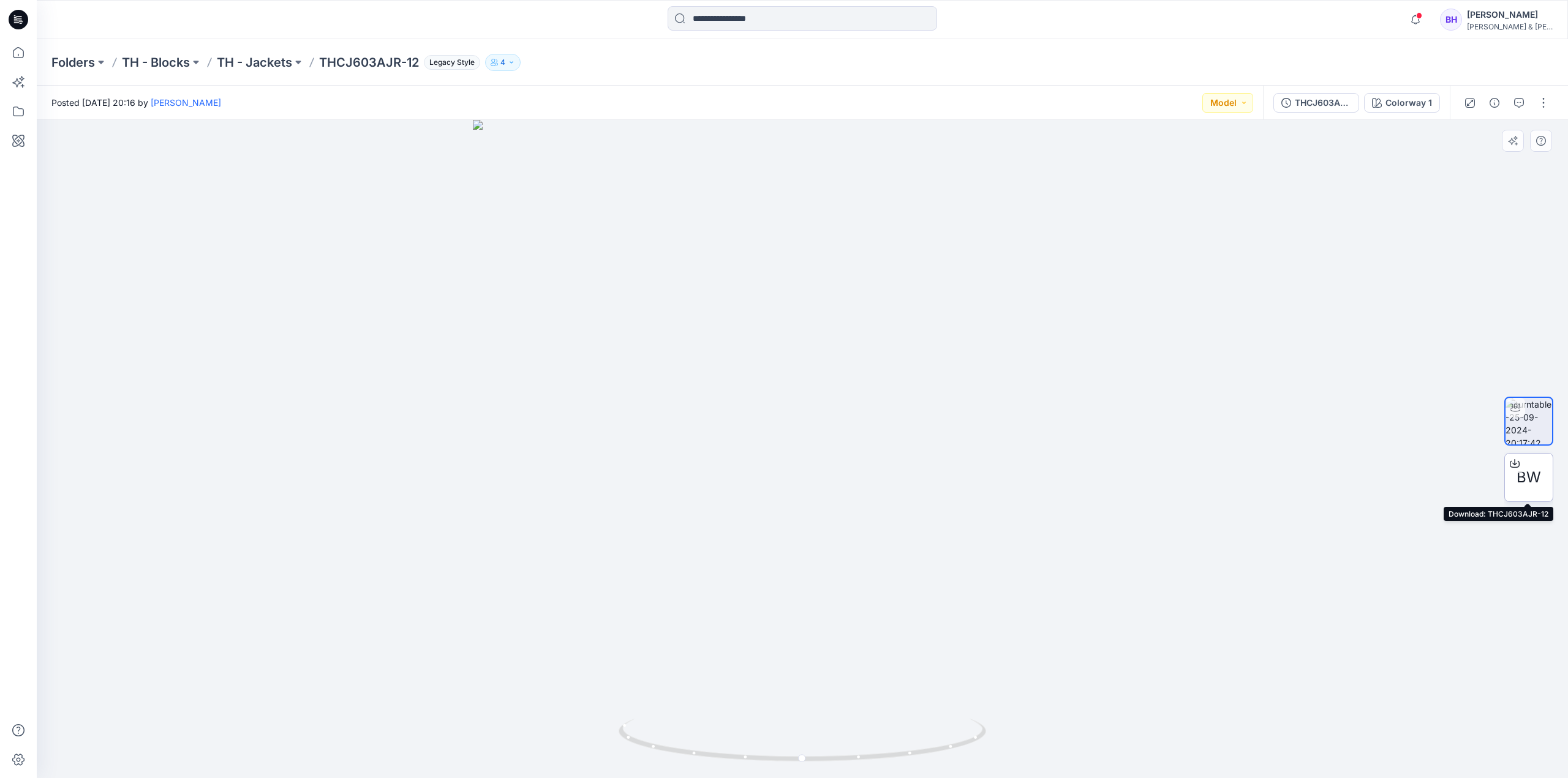
click at [1524, 477] on span "BW" at bounding box center [1528, 477] width 25 height 22
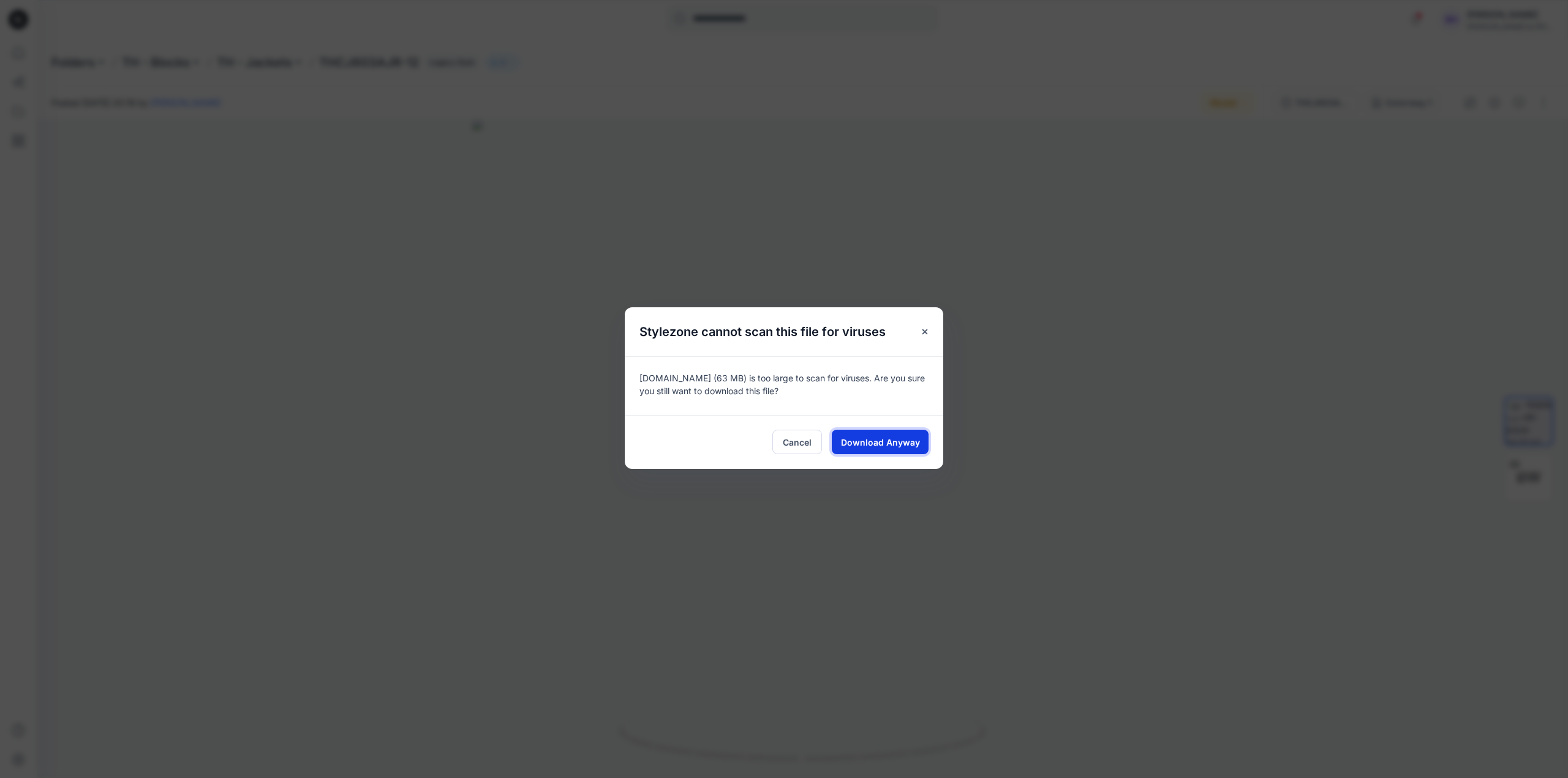
click at [884, 440] on span "Download Anyway" at bounding box center [880, 442] width 79 height 13
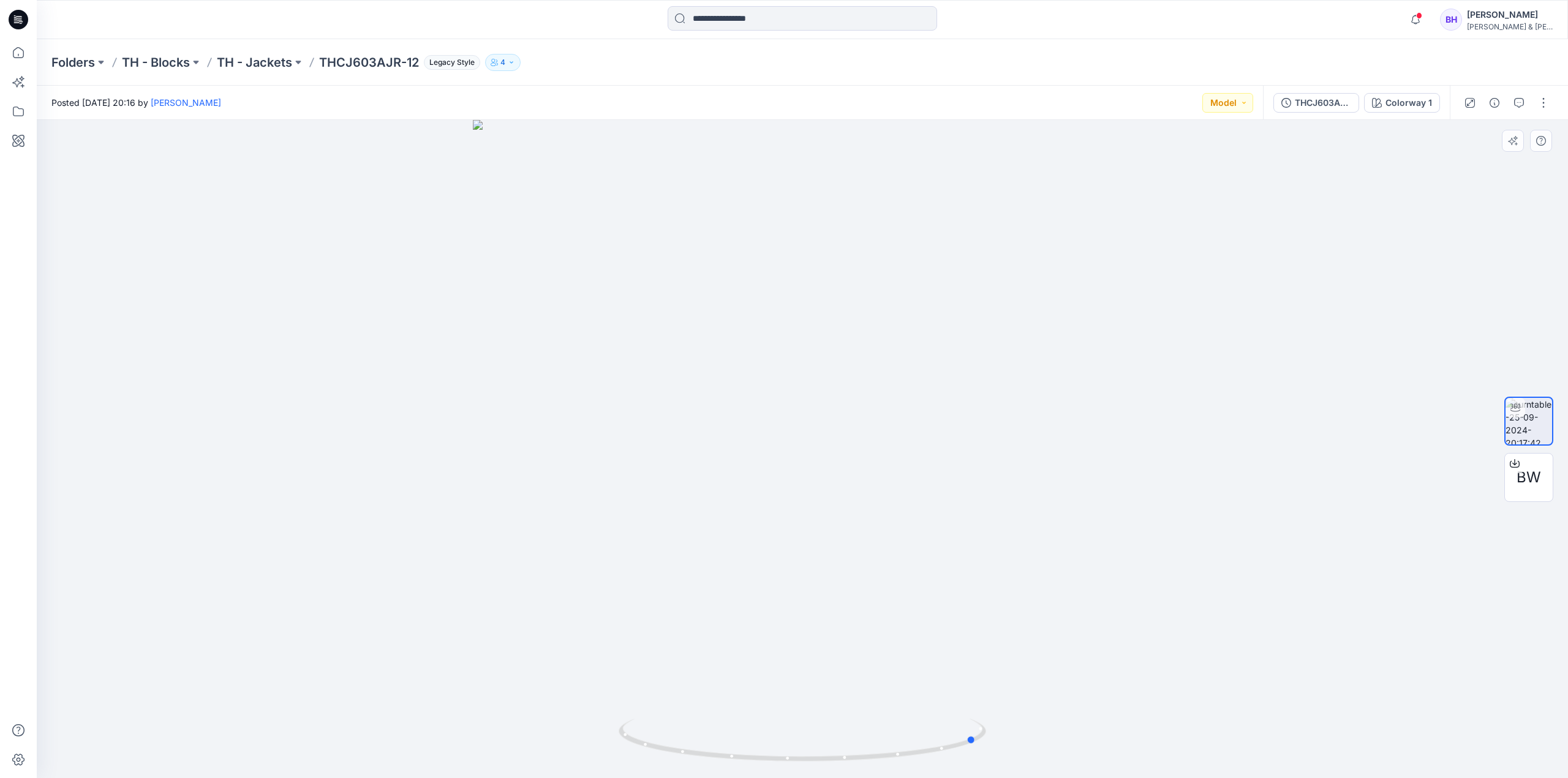
drag, startPoint x: 929, startPoint y: 544, endPoint x: 736, endPoint y: 572, distance: 195.0
click at [736, 572] on div at bounding box center [802, 449] width 1531 height 658
drag, startPoint x: 747, startPoint y: 572, endPoint x: 992, endPoint y: 565, distance: 245.1
click at [992, 565] on div at bounding box center [802, 449] width 1531 height 658
click at [970, 568] on div at bounding box center [802, 449] width 1531 height 658
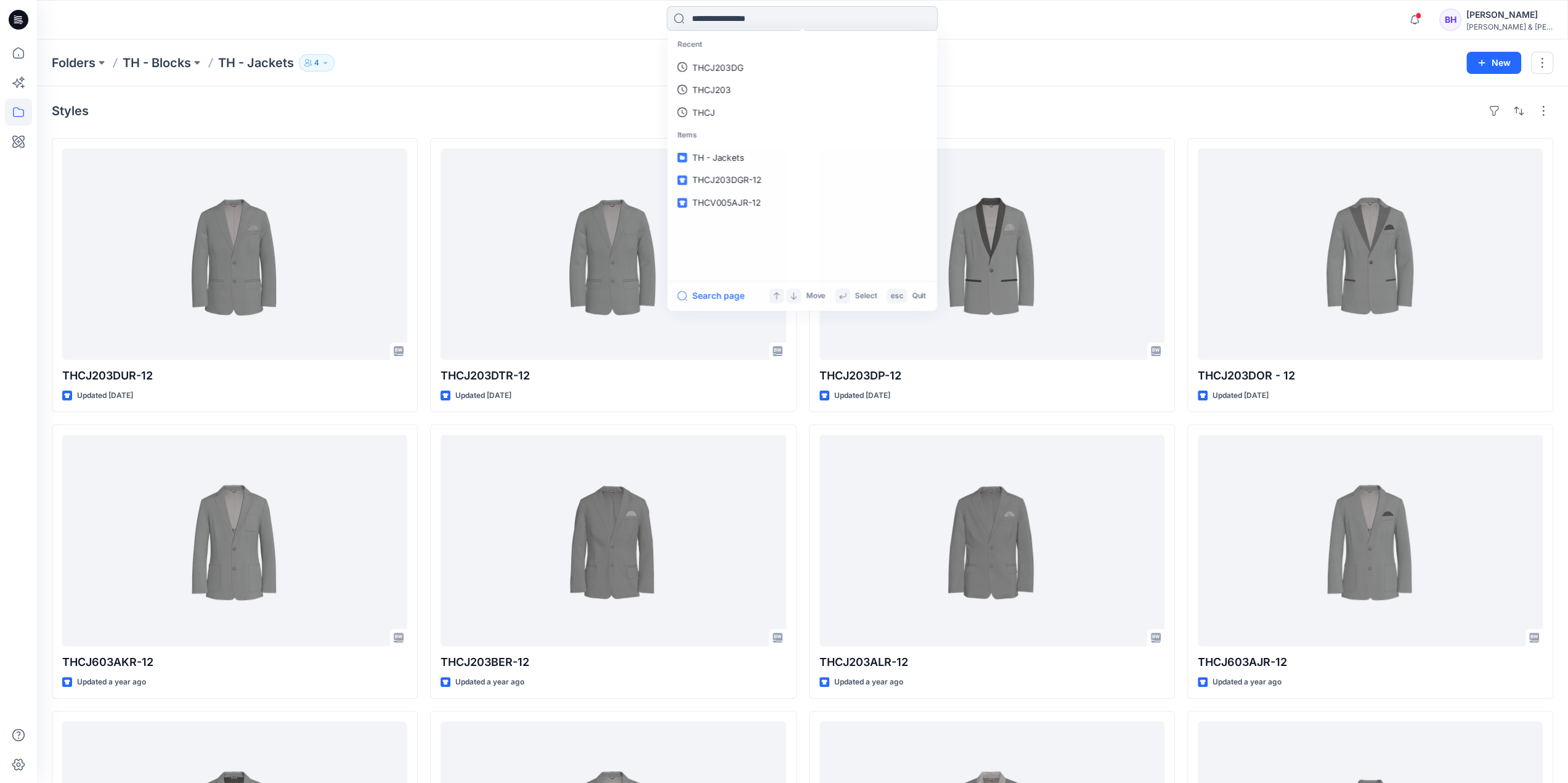
click at [735, 21] on input at bounding box center [802, 18] width 271 height 25
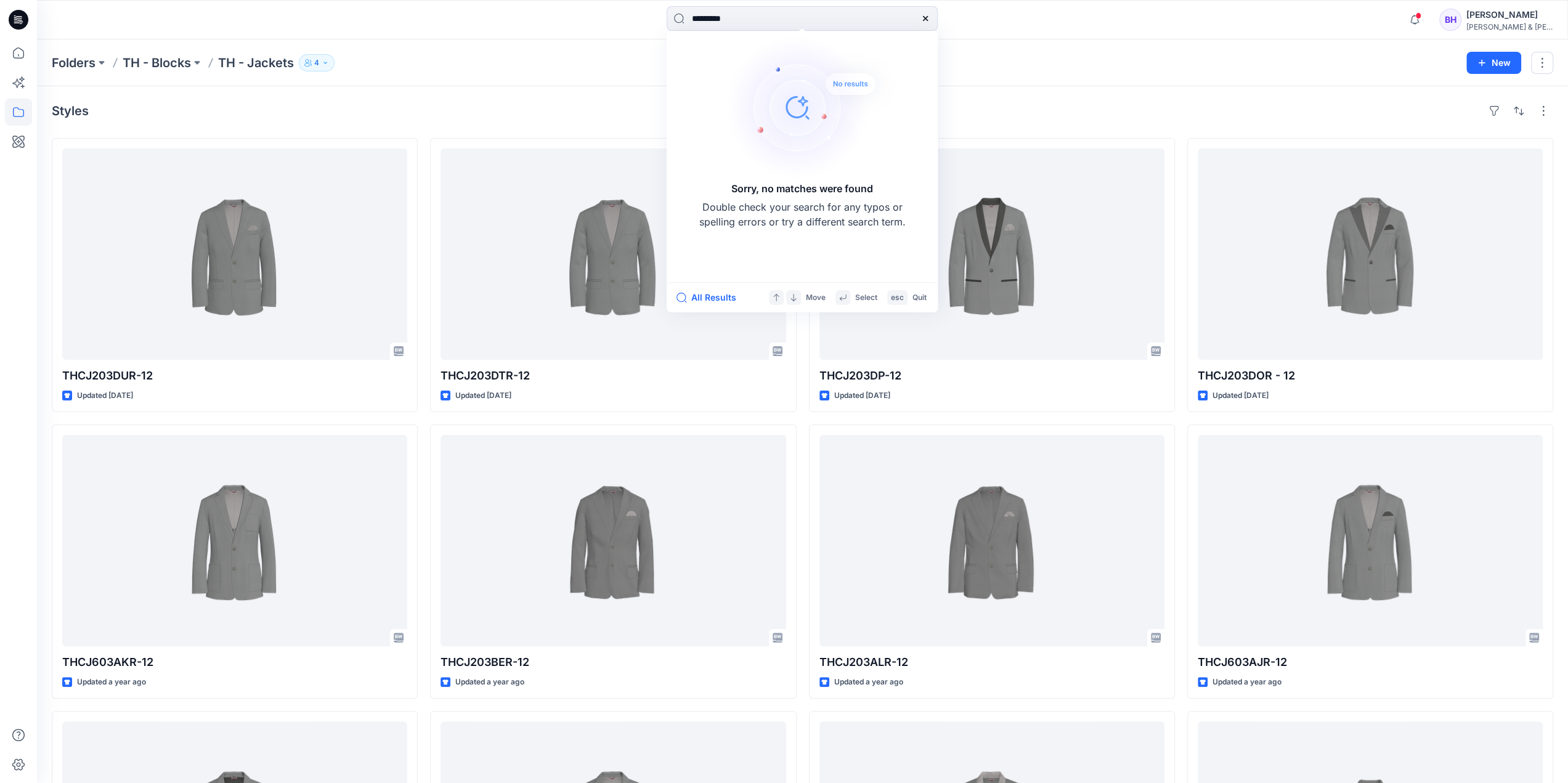
click at [1068, 76] on div "Folders TH - Blocks TH - Jackets 4 New" at bounding box center [802, 63] width 1531 height 46
drag, startPoint x: 757, startPoint y: 18, endPoint x: 724, endPoint y: 46, distance: 43.3
click at [730, 19] on input "*********" at bounding box center [802, 18] width 271 height 25
click at [787, 18] on input "*********" at bounding box center [802, 18] width 271 height 25
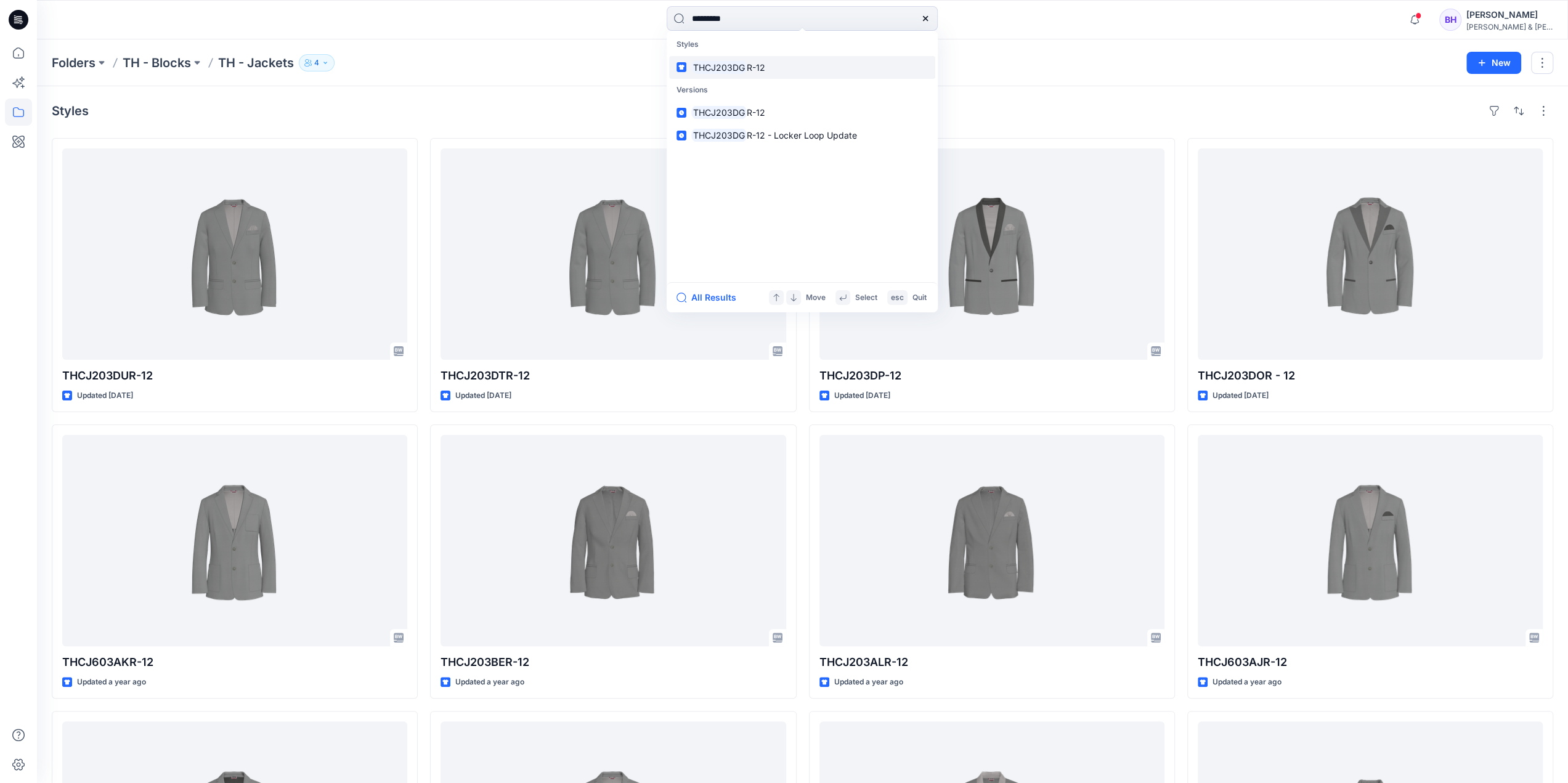
type input "*********"
click at [735, 67] on mark "THCJ203DG" at bounding box center [719, 67] width 56 height 14
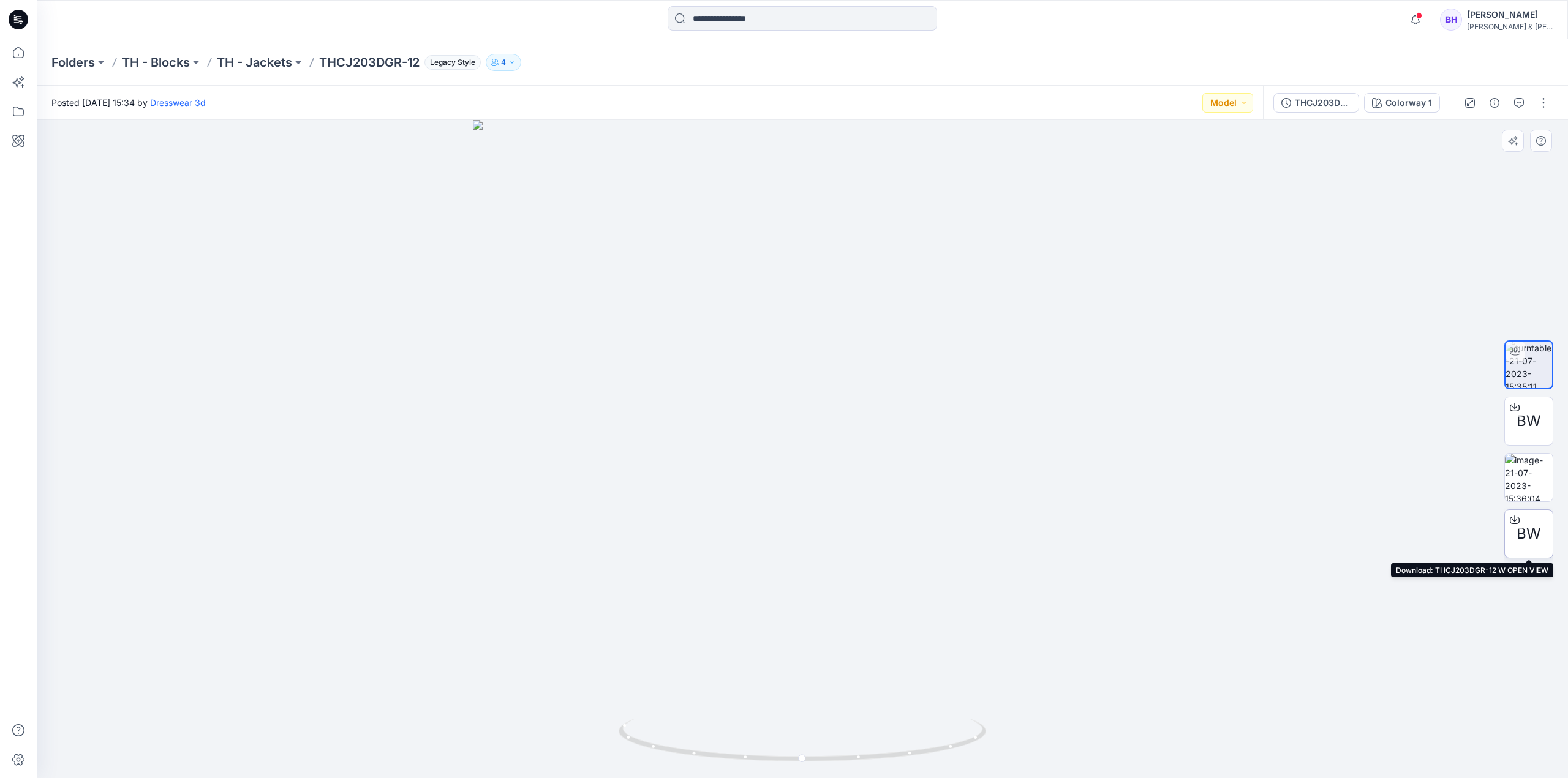
click at [1523, 532] on span "BW" at bounding box center [1528, 534] width 25 height 22
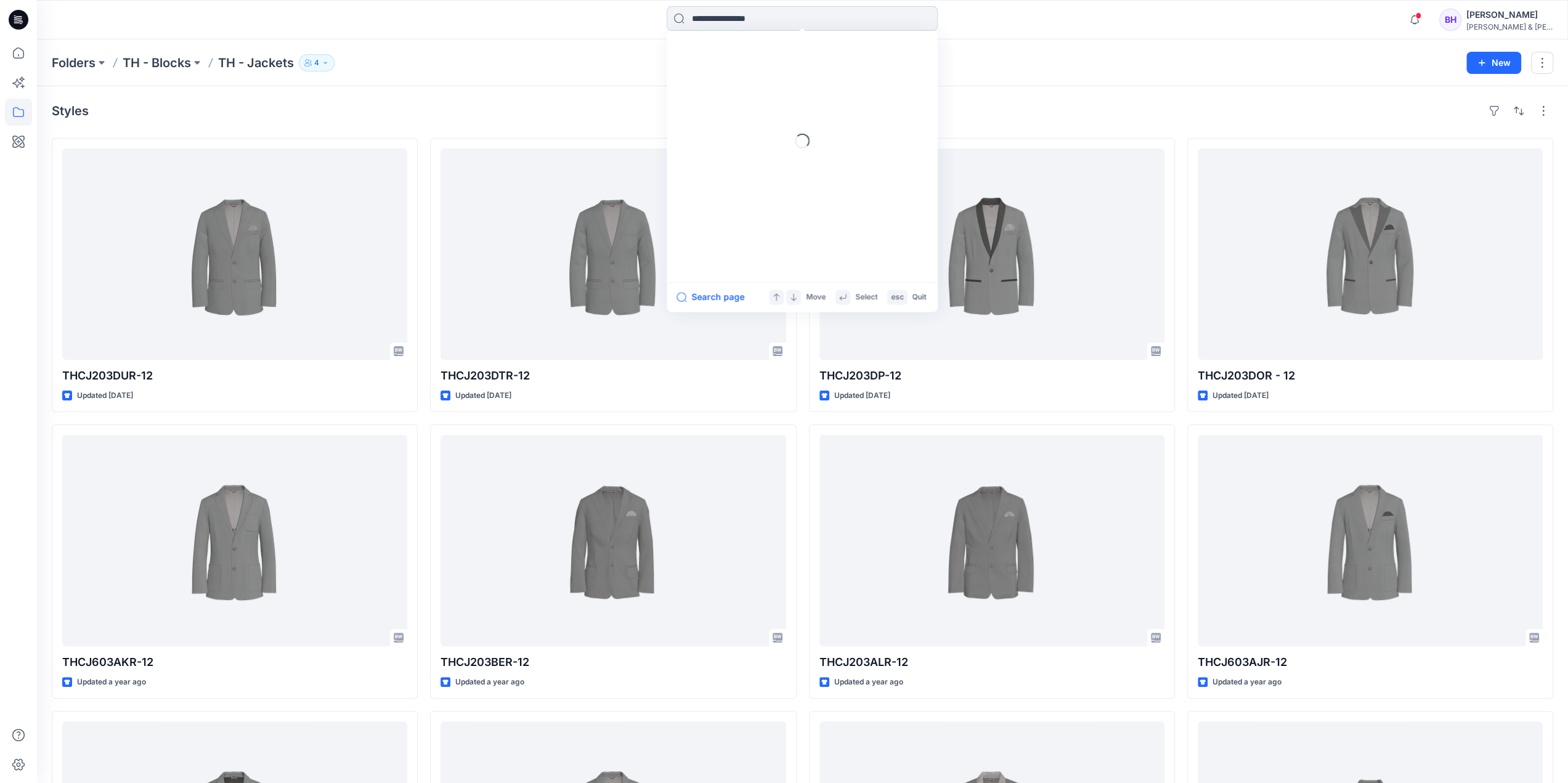
click at [709, 6] on input at bounding box center [802, 18] width 271 height 25
type input "*********"
click at [744, 69] on mark "THCJ603AJ" at bounding box center [718, 67] width 54 height 14
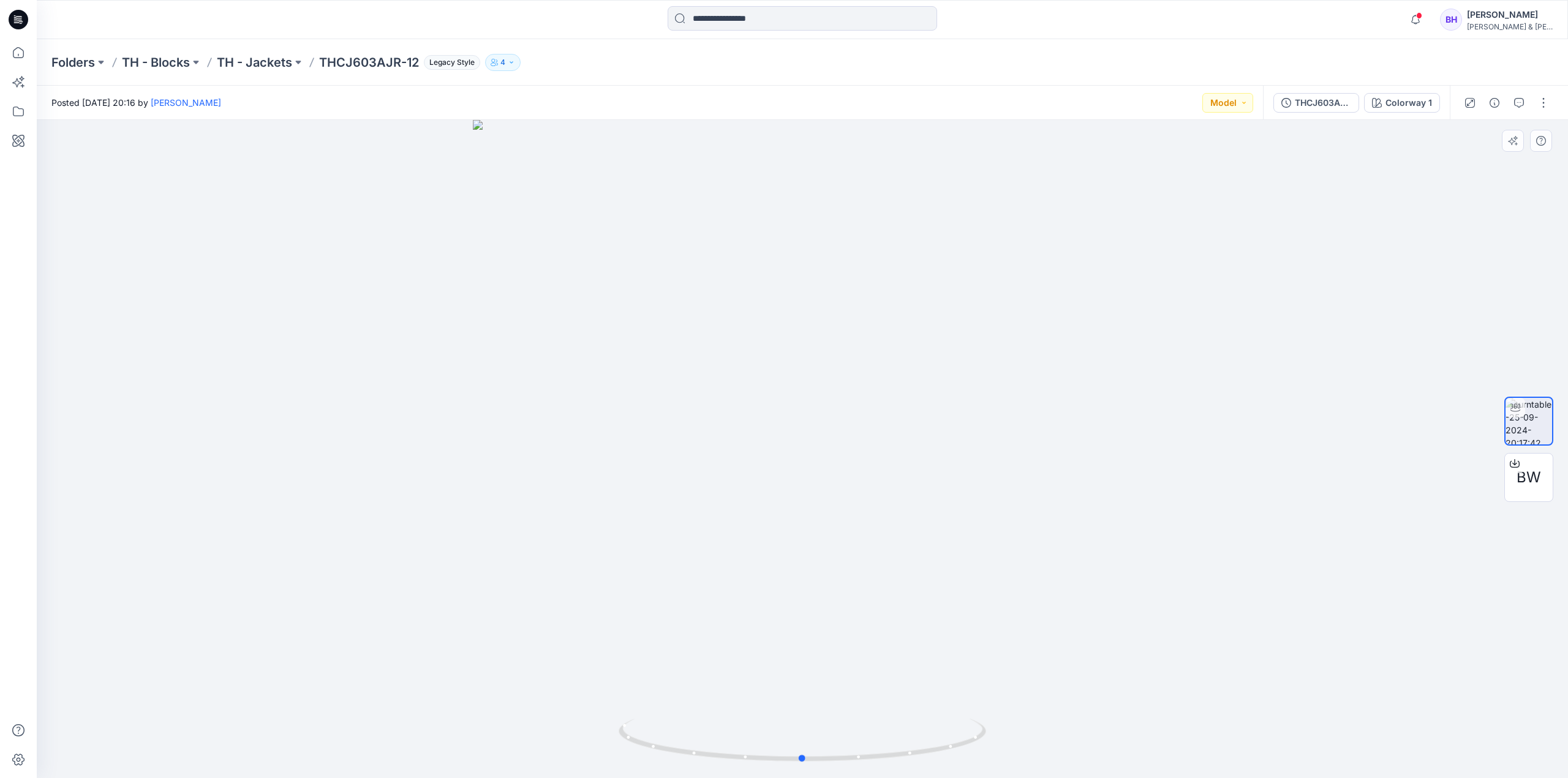
click at [420, 265] on div at bounding box center [802, 449] width 1531 height 658
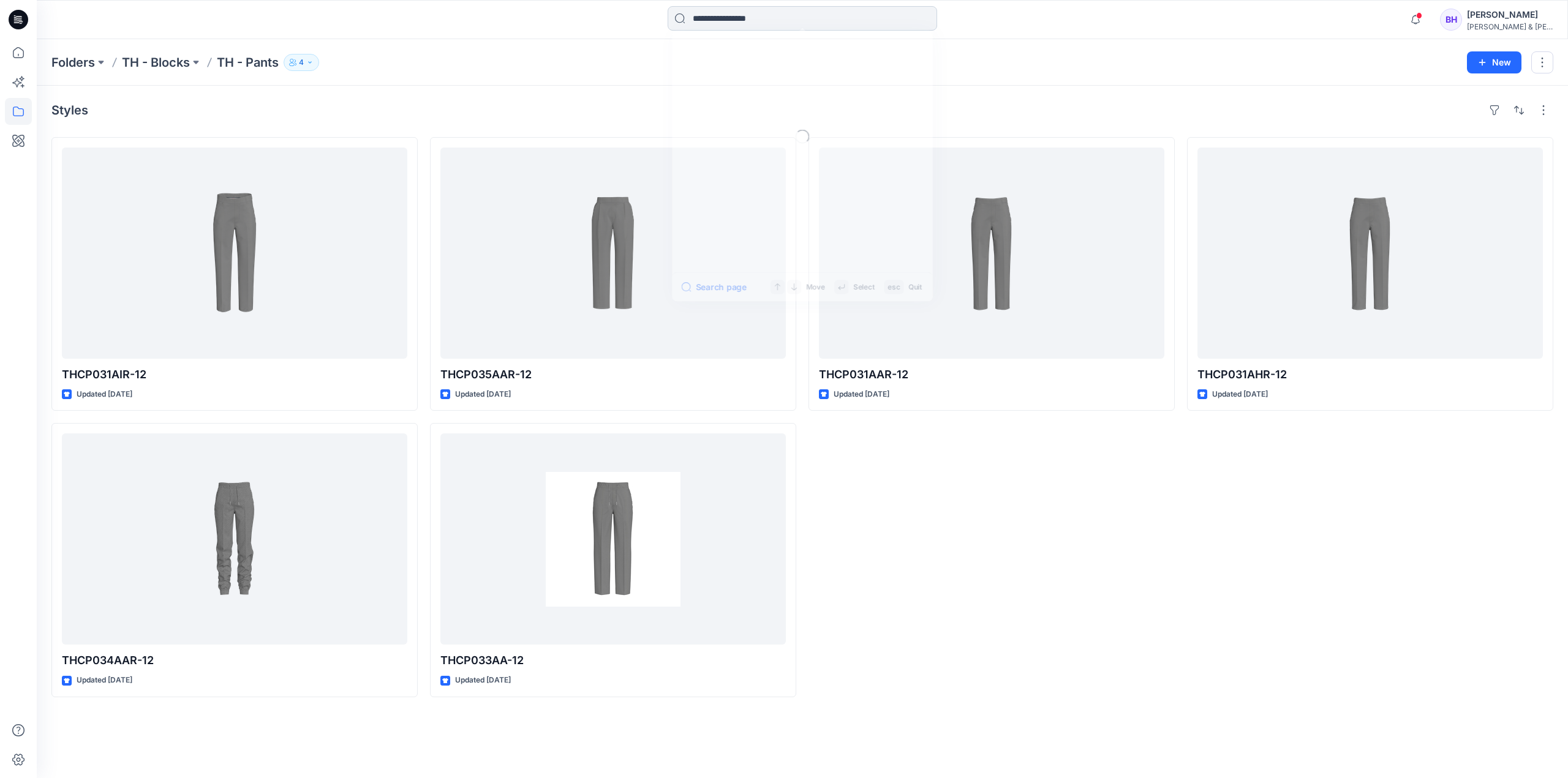
click at [748, 17] on input at bounding box center [802, 18] width 269 height 25
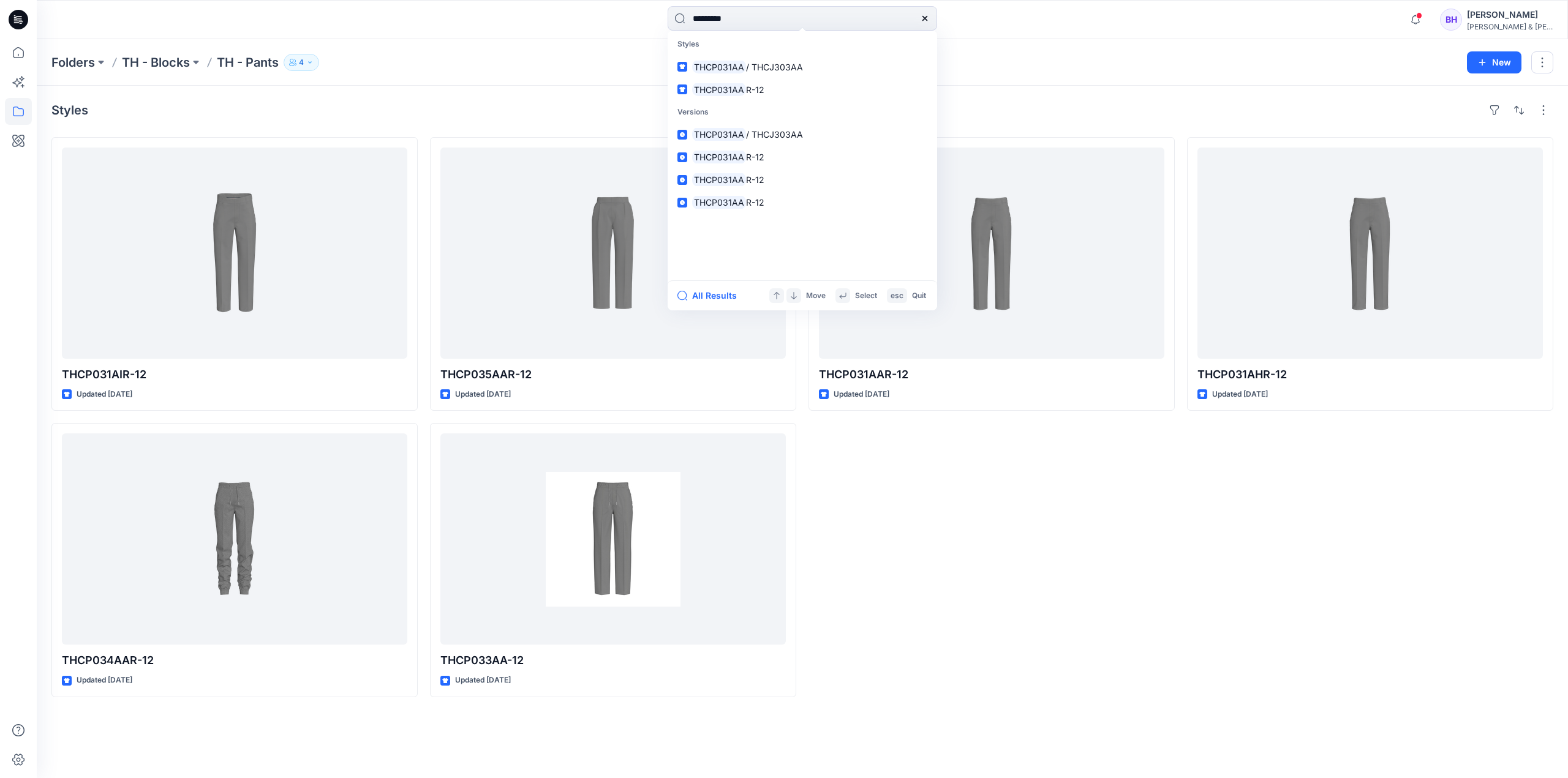
type input "*********"
click at [957, 545] on div "THCP031AAR-12 Updated 3 years ago" at bounding box center [991, 418] width 366 height 560
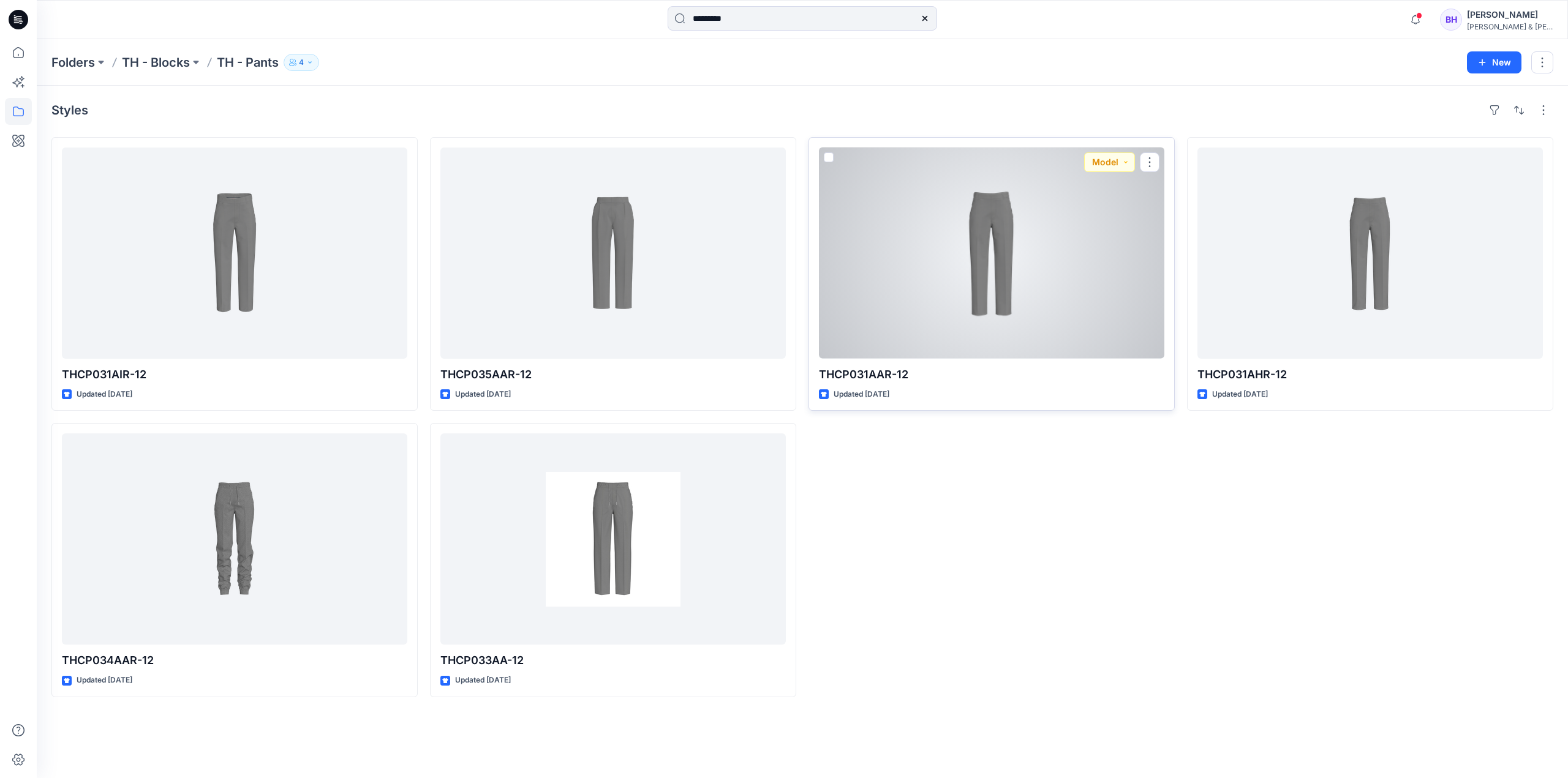
click at [970, 269] on div at bounding box center [992, 253] width 345 height 211
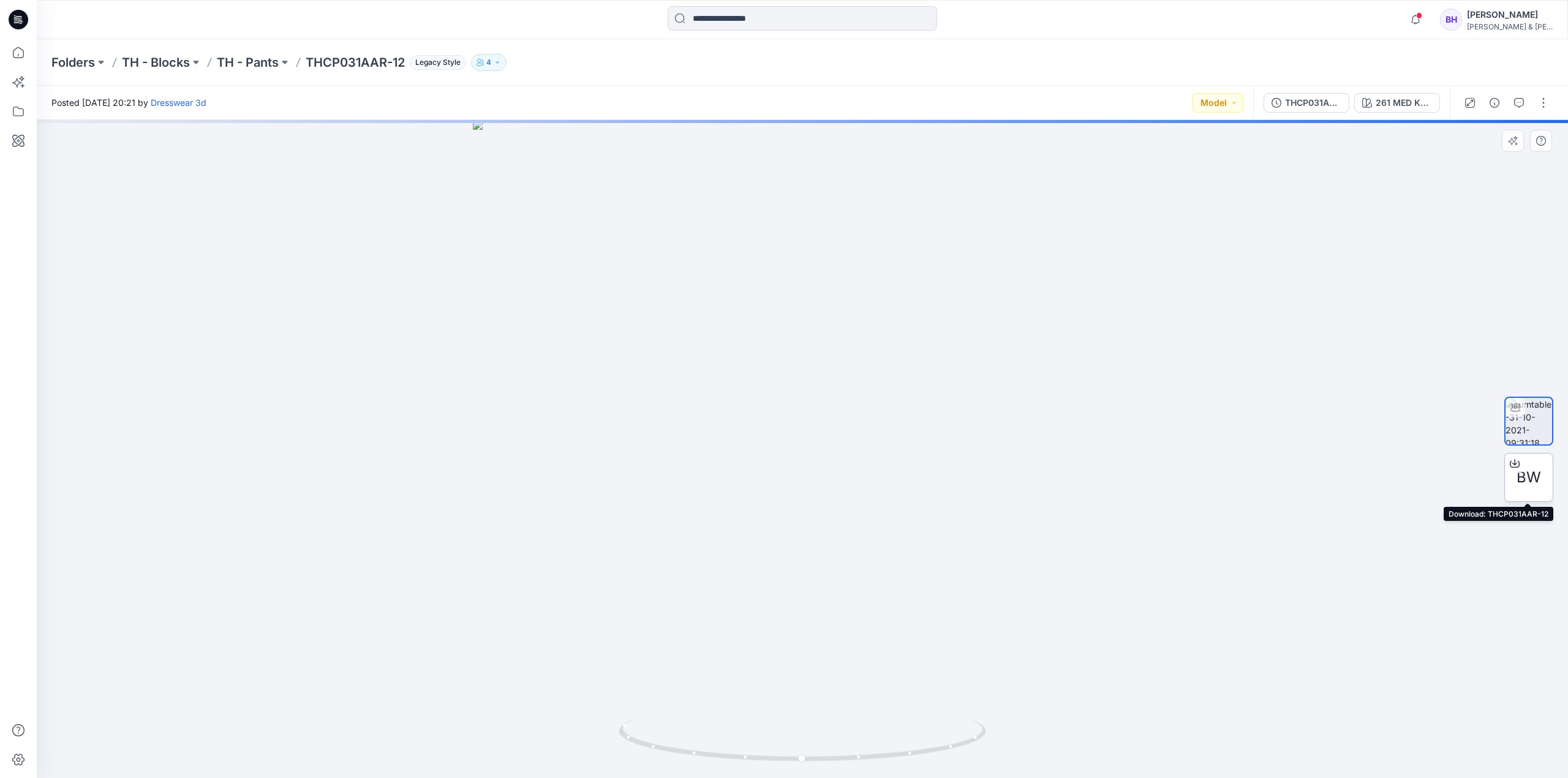
click at [1529, 482] on span "BW" at bounding box center [1528, 477] width 25 height 22
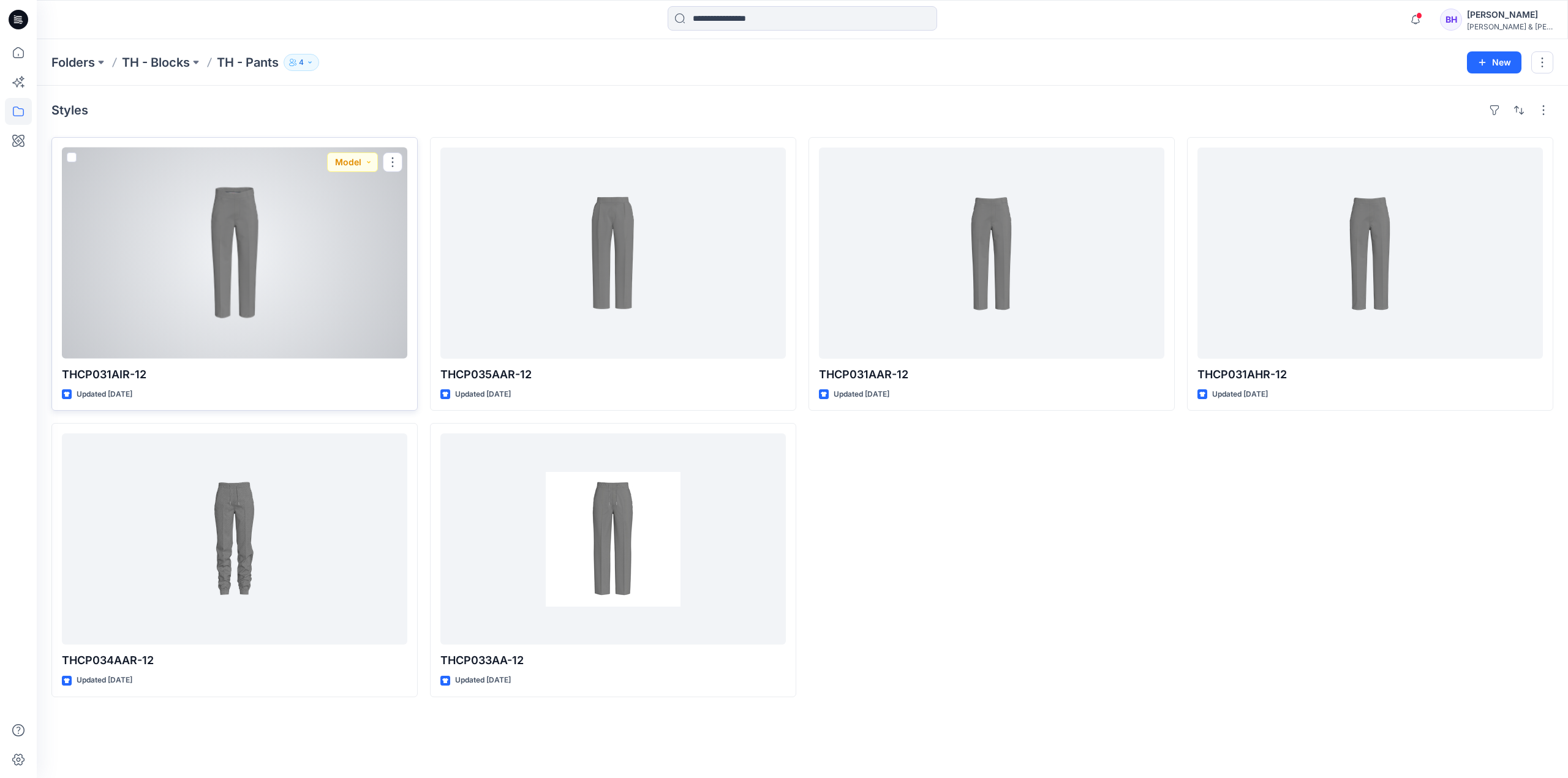
click at [224, 273] on div at bounding box center [234, 253] width 345 height 211
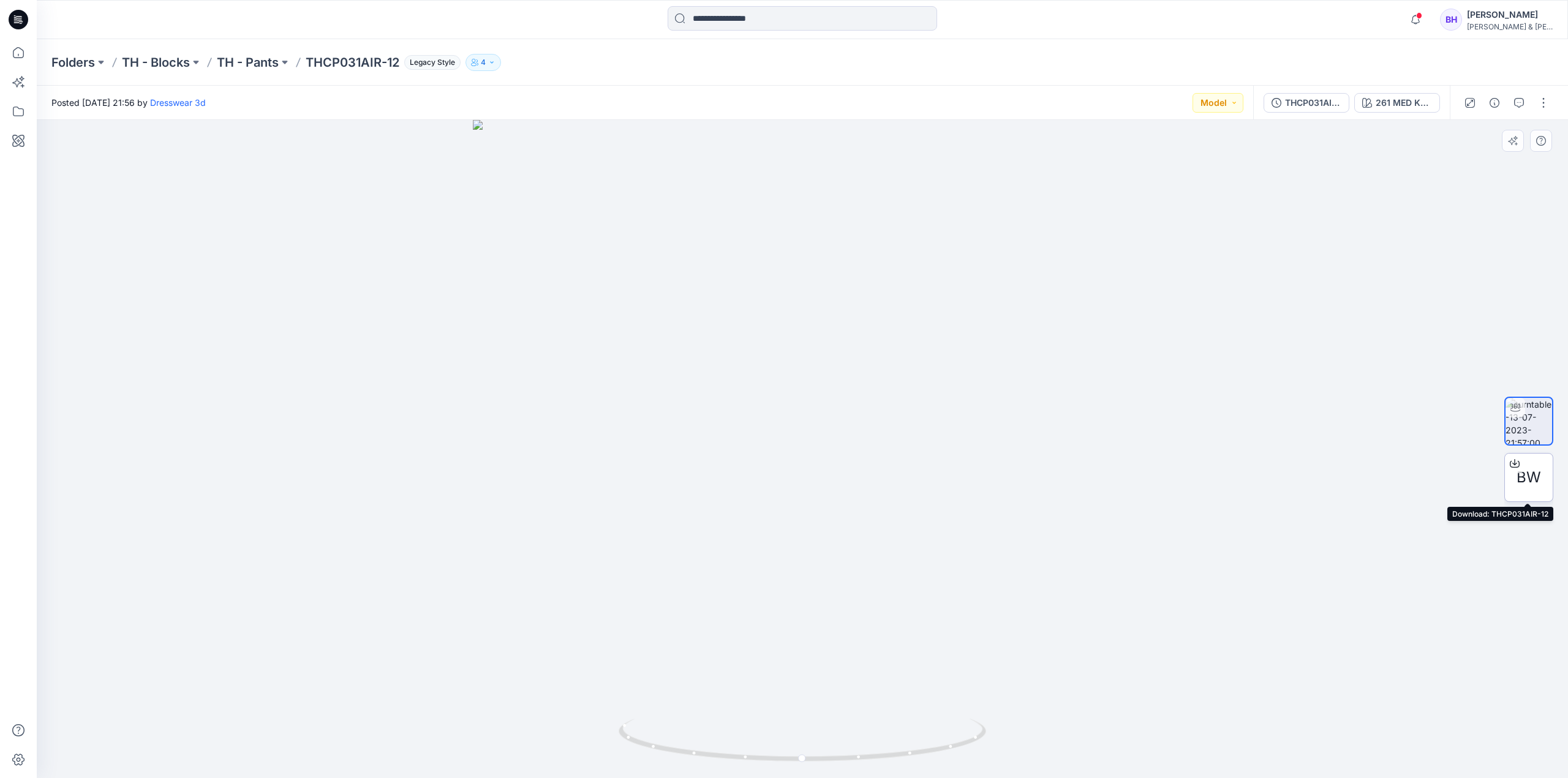
click at [1524, 473] on span "BW" at bounding box center [1528, 477] width 25 height 22
drag, startPoint x: 828, startPoint y: 227, endPoint x: 816, endPoint y: 356, distance: 129.6
click at [780, 609] on img at bounding box center [802, 449] width 737 height 658
click at [857, 64] on div "Folders TH - Blocks TH - Pants THCP031AIR-12 Legacy Style 4" at bounding box center [754, 62] width 1406 height 17
click at [436, 226] on img at bounding box center [802, 444] width 796 height 668
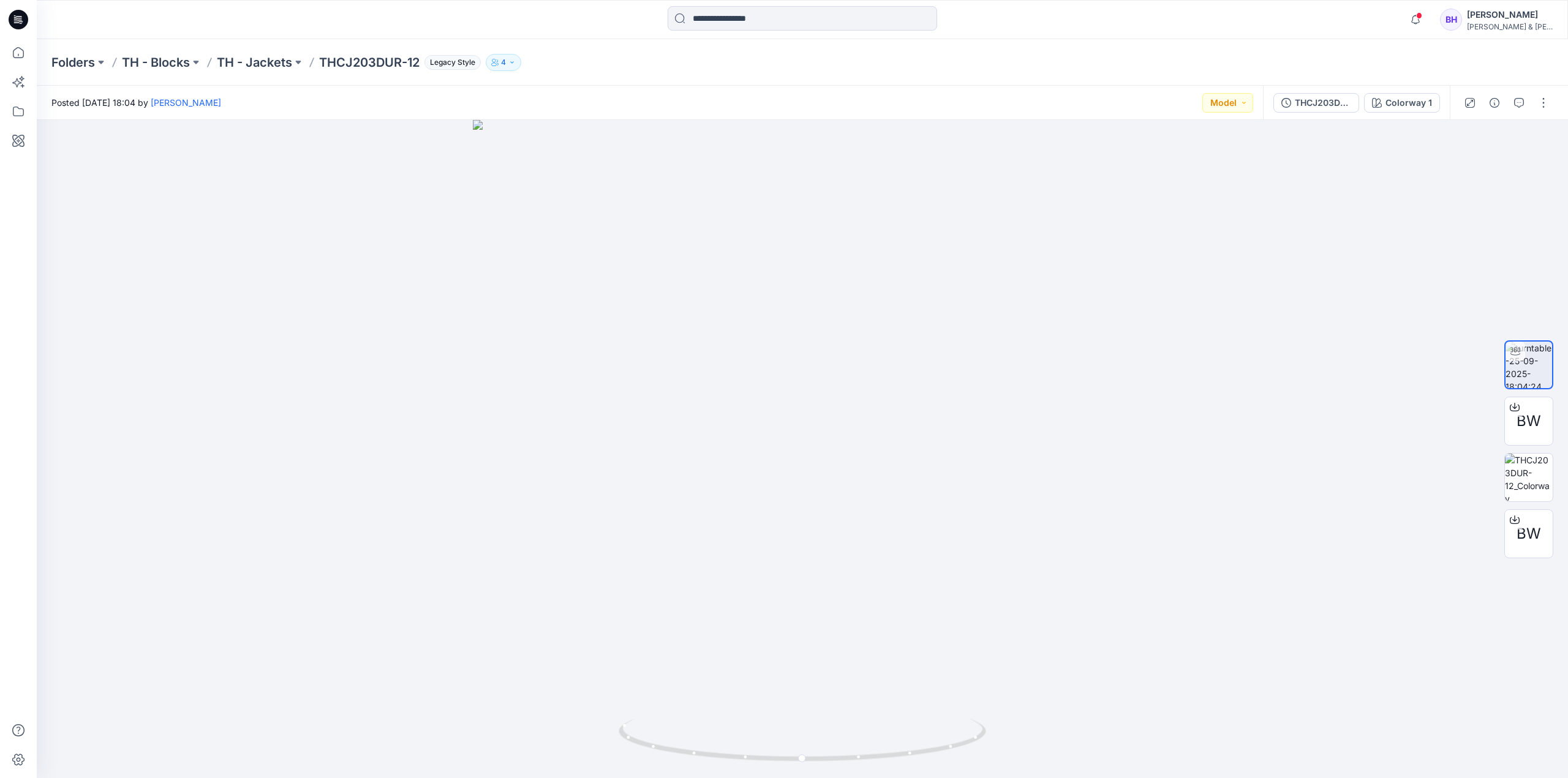
click at [986, 58] on div "Folders TH - Blocks TH - Jackets THCJ203DUR-12 Legacy Style 4" at bounding box center [754, 62] width 1406 height 17
drag, startPoint x: 968, startPoint y: 740, endPoint x: 807, endPoint y: 754, distance: 161.6
click at [807, 754] on icon at bounding box center [804, 742] width 371 height 46
click at [971, 750] on icon at bounding box center [804, 742] width 371 height 46
click at [975, 340] on div at bounding box center [802, 449] width 1531 height 658
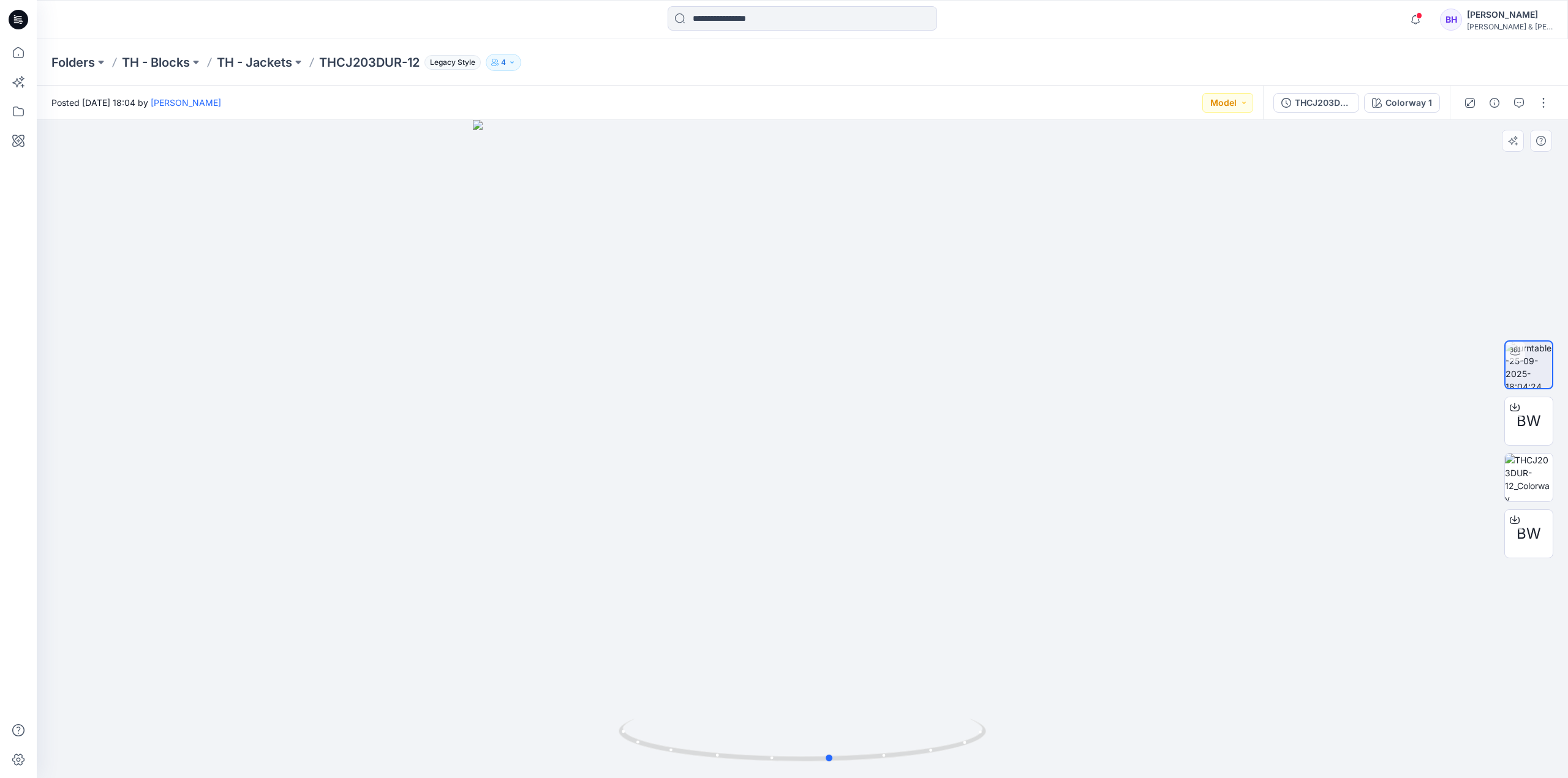
drag, startPoint x: 983, startPoint y: 738, endPoint x: 808, endPoint y: 769, distance: 177.7
click at [808, 769] on div at bounding box center [802, 449] width 1531 height 658
drag, startPoint x: 828, startPoint y: 371, endPoint x: 813, endPoint y: 611, distance: 240.5
click at [813, 611] on img at bounding box center [802, 438] width 1183 height 681
drag, startPoint x: 934, startPoint y: 603, endPoint x: 909, endPoint y: 635, distance: 40.6
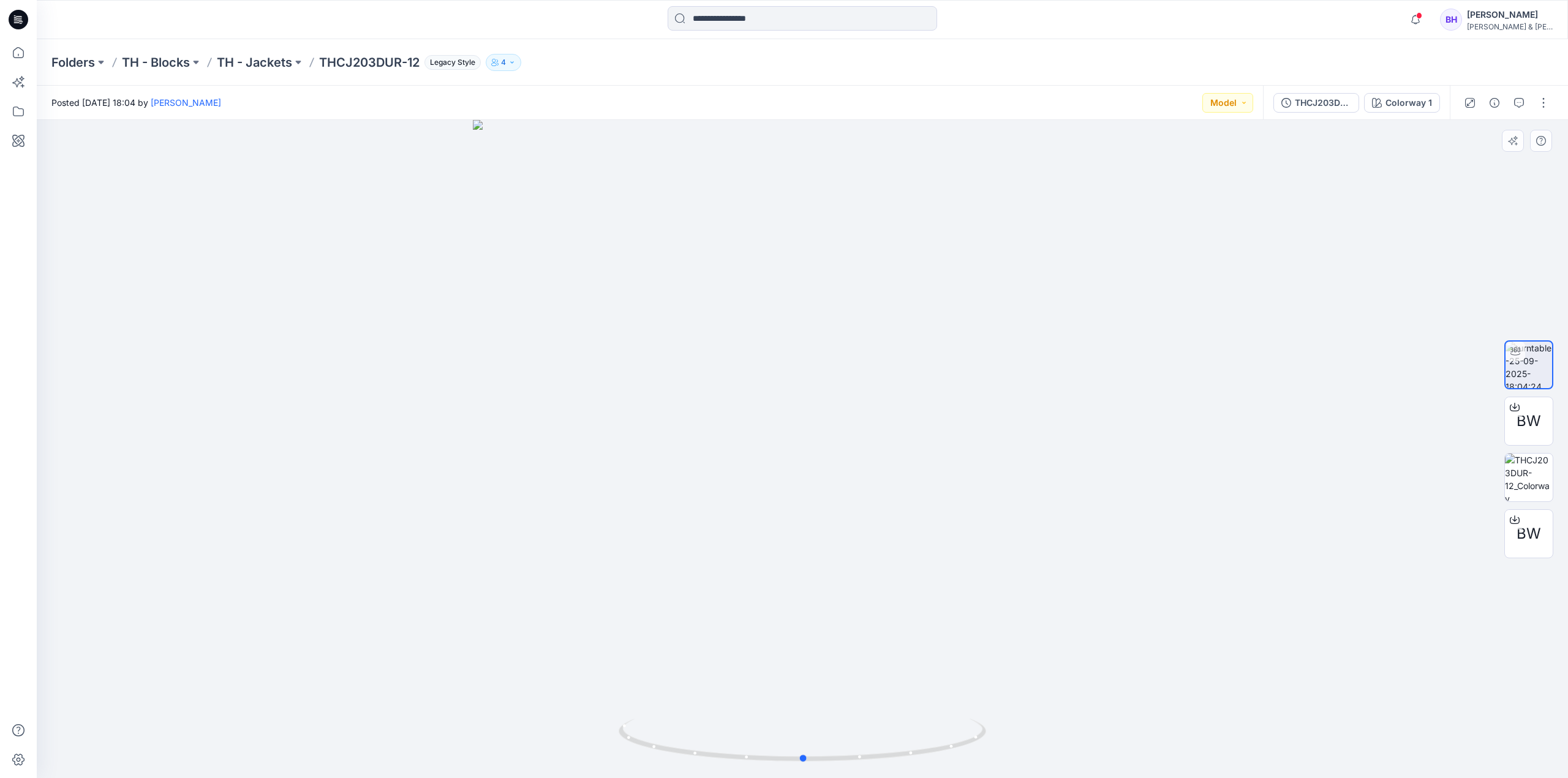
click at [909, 635] on div at bounding box center [802, 449] width 1531 height 658
click at [1526, 477] on img at bounding box center [1529, 477] width 48 height 48
drag, startPoint x: 816, startPoint y: 609, endPoint x: 921, endPoint y: 605, distance: 105.1
click at [921, 605] on img at bounding box center [802, 514] width 398 height 529
drag, startPoint x: 806, startPoint y: 476, endPoint x: 818, endPoint y: 414, distance: 63.2
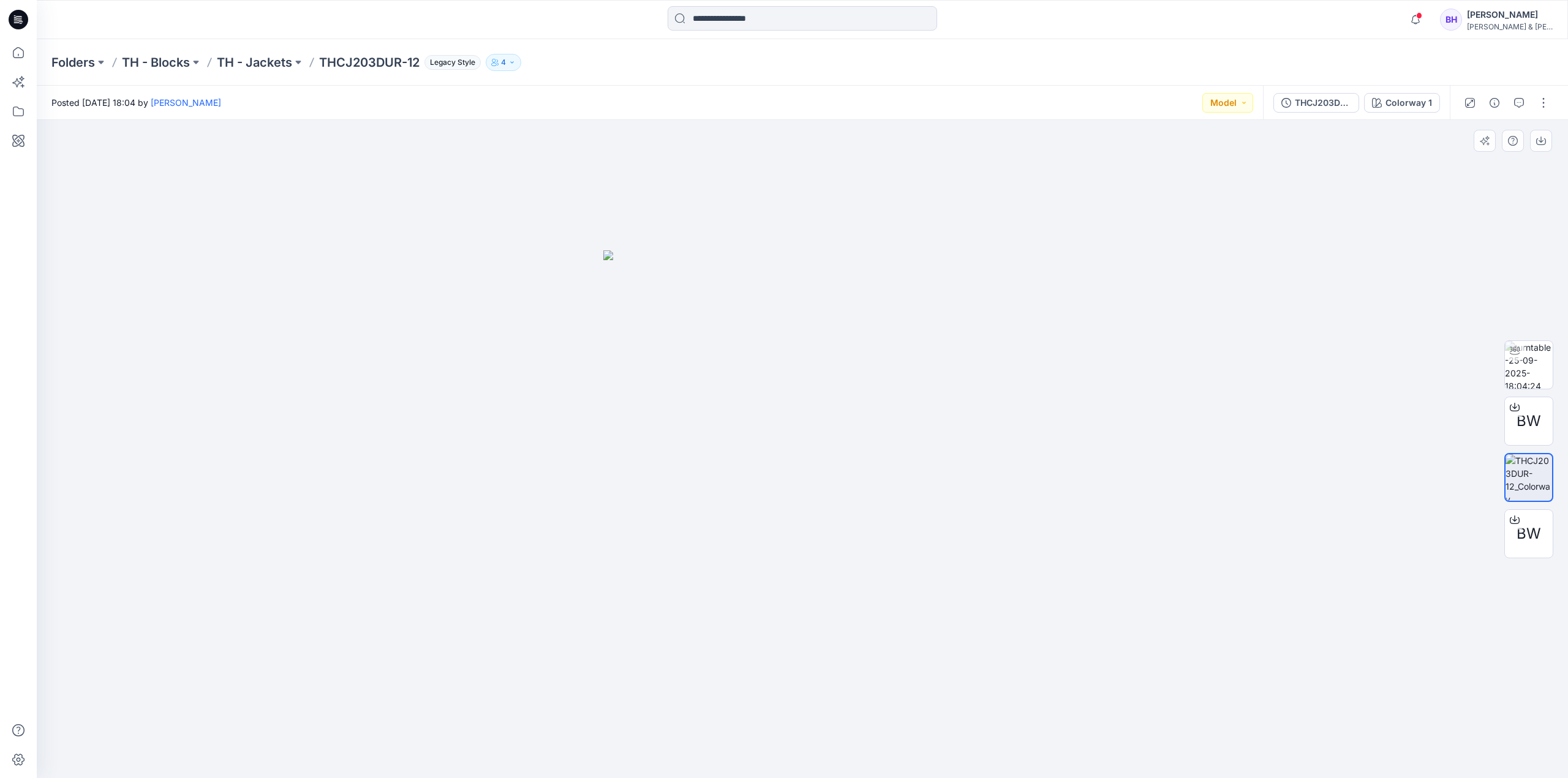
click at [818, 414] on img at bounding box center [802, 514] width 398 height 529
click at [1073, 538] on div at bounding box center [802, 449] width 1531 height 658
click at [513, 386] on div at bounding box center [802, 449] width 1531 height 658
